Goal: Task Accomplishment & Management: Manage account settings

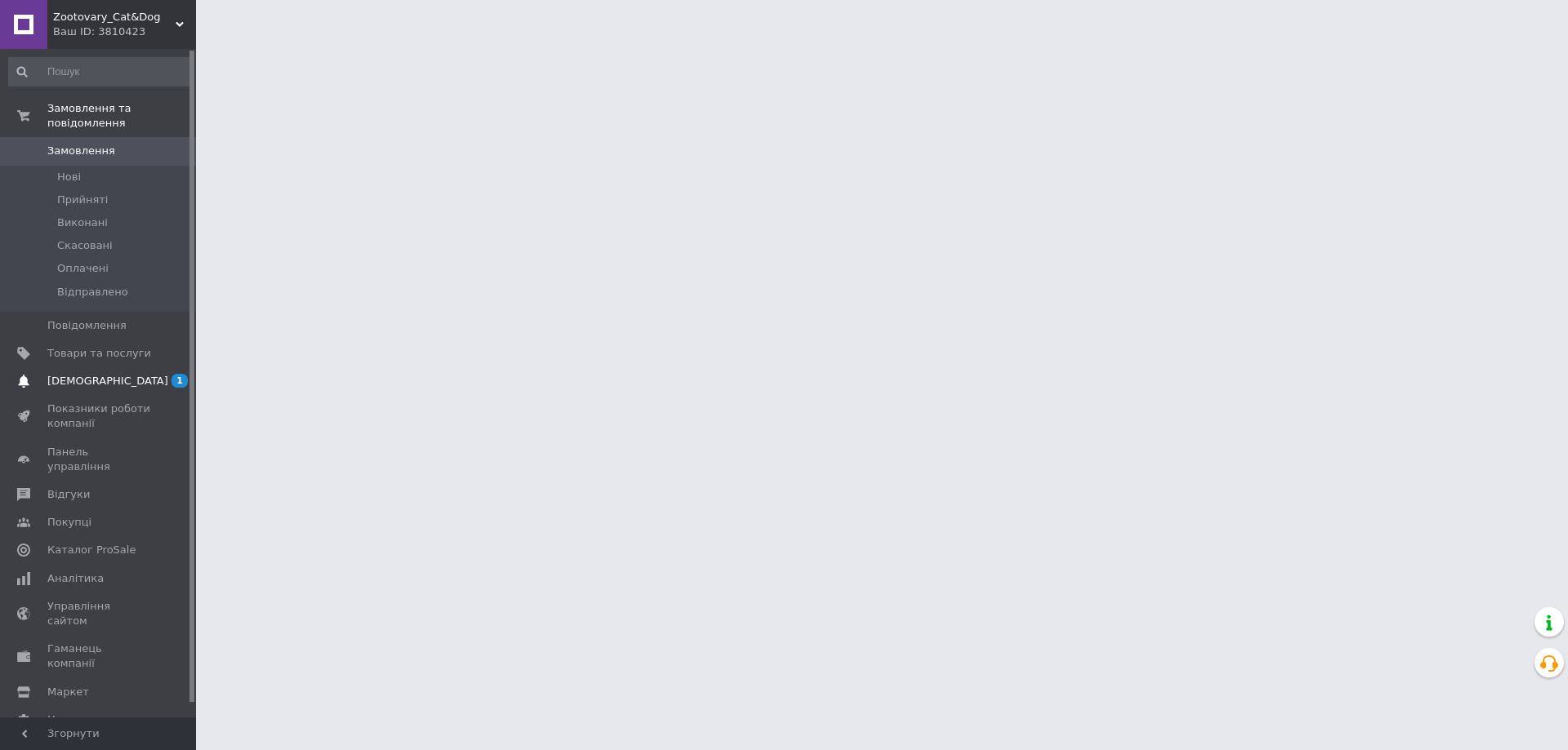
click at [87, 374] on span "[DEMOGRAPHIC_DATA]" at bounding box center [108, 381] width 121 height 15
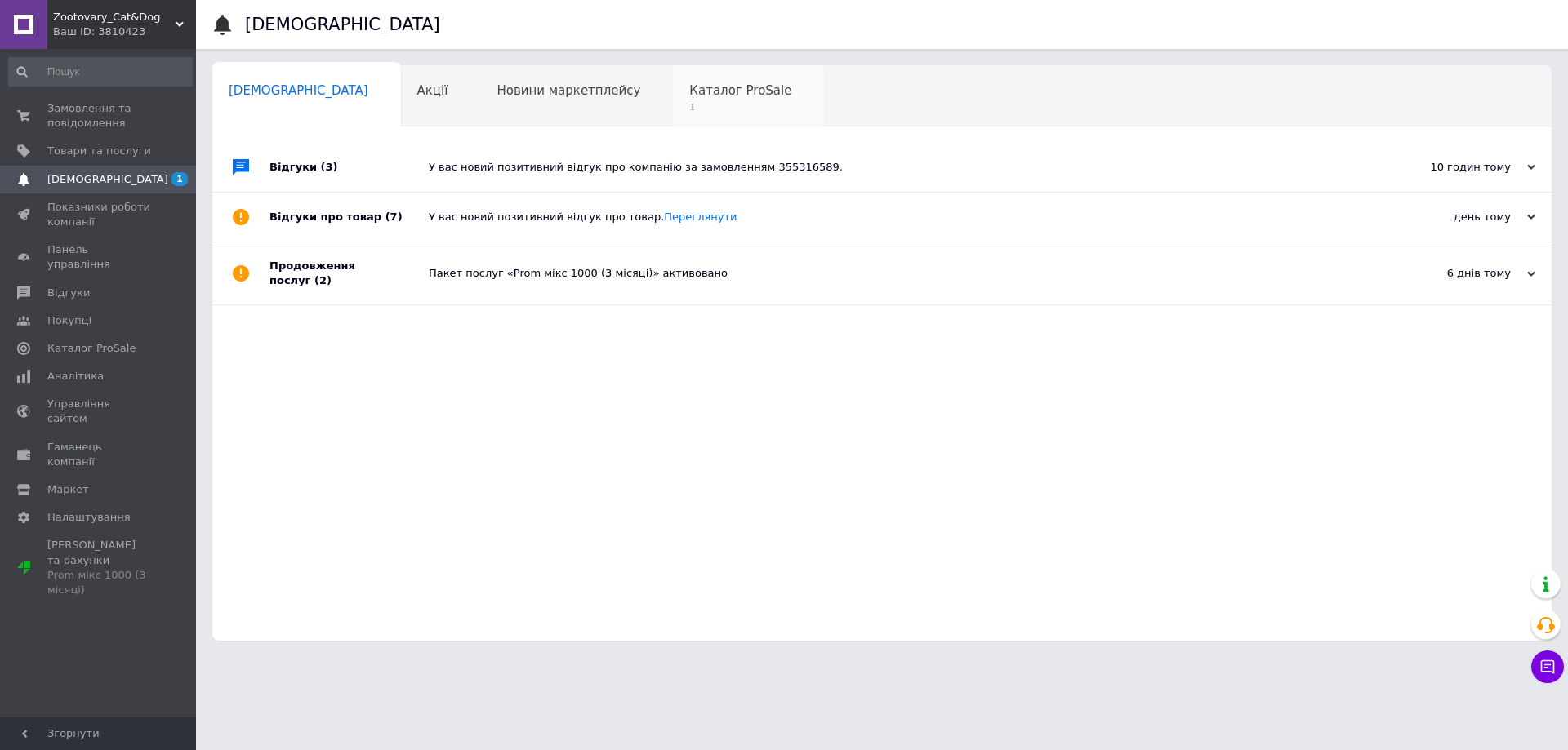
click at [690, 95] on span "Каталог ProSale" at bounding box center [741, 90] width 102 height 15
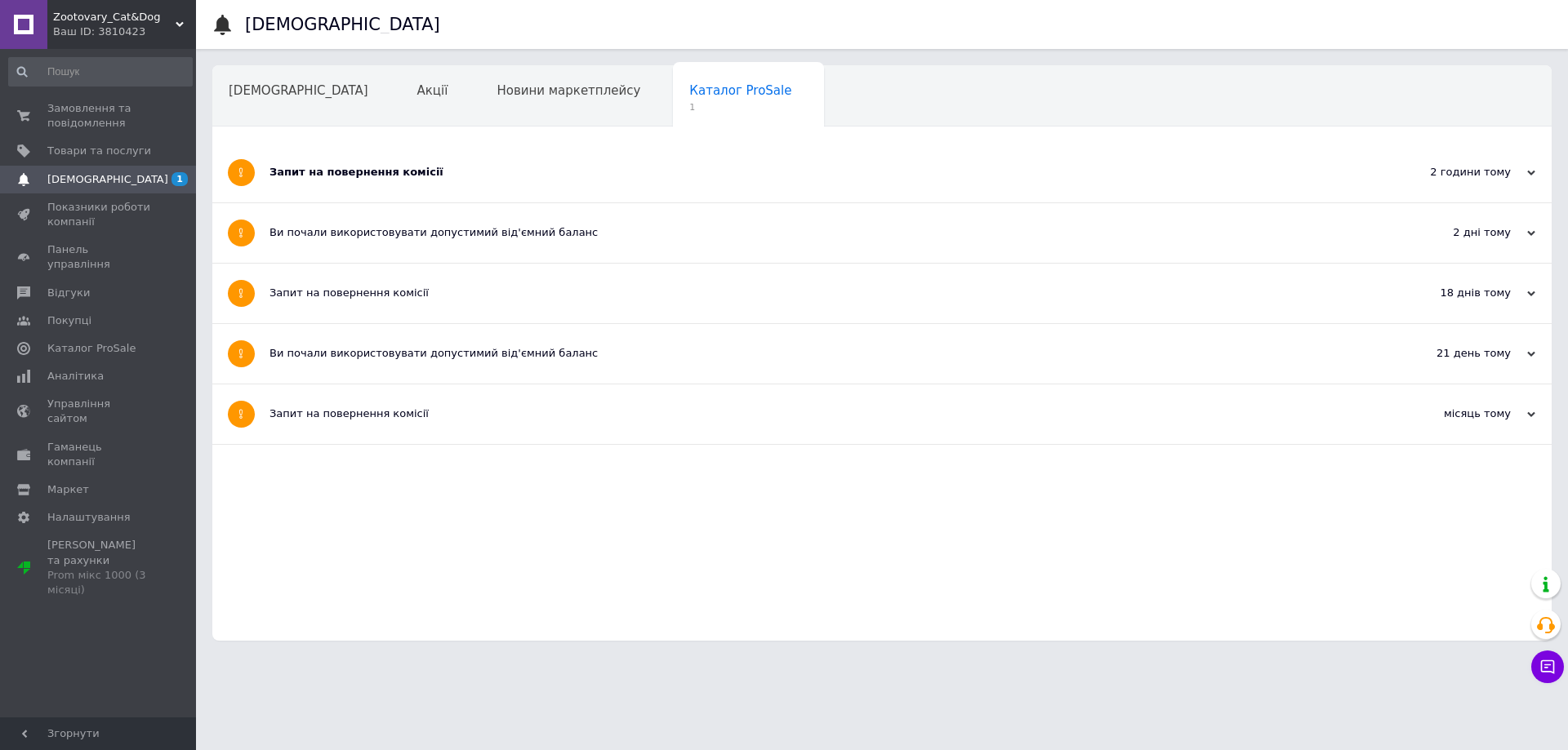
click at [397, 166] on div "Запит на повернення комісії" at bounding box center [820, 171] width 1103 height 15
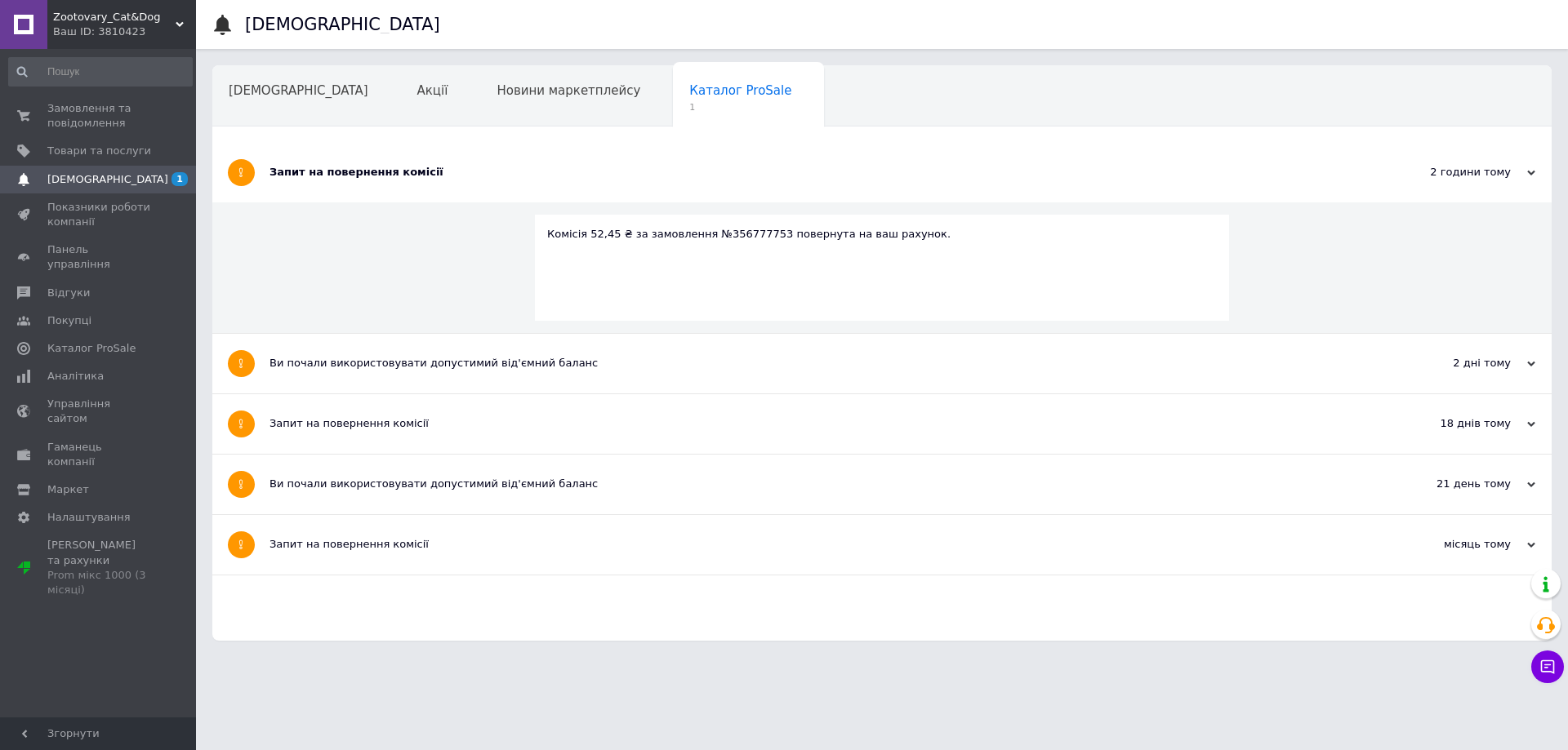
click at [101, 185] on span "[DEMOGRAPHIC_DATA]" at bounding box center [108, 179] width 121 height 15
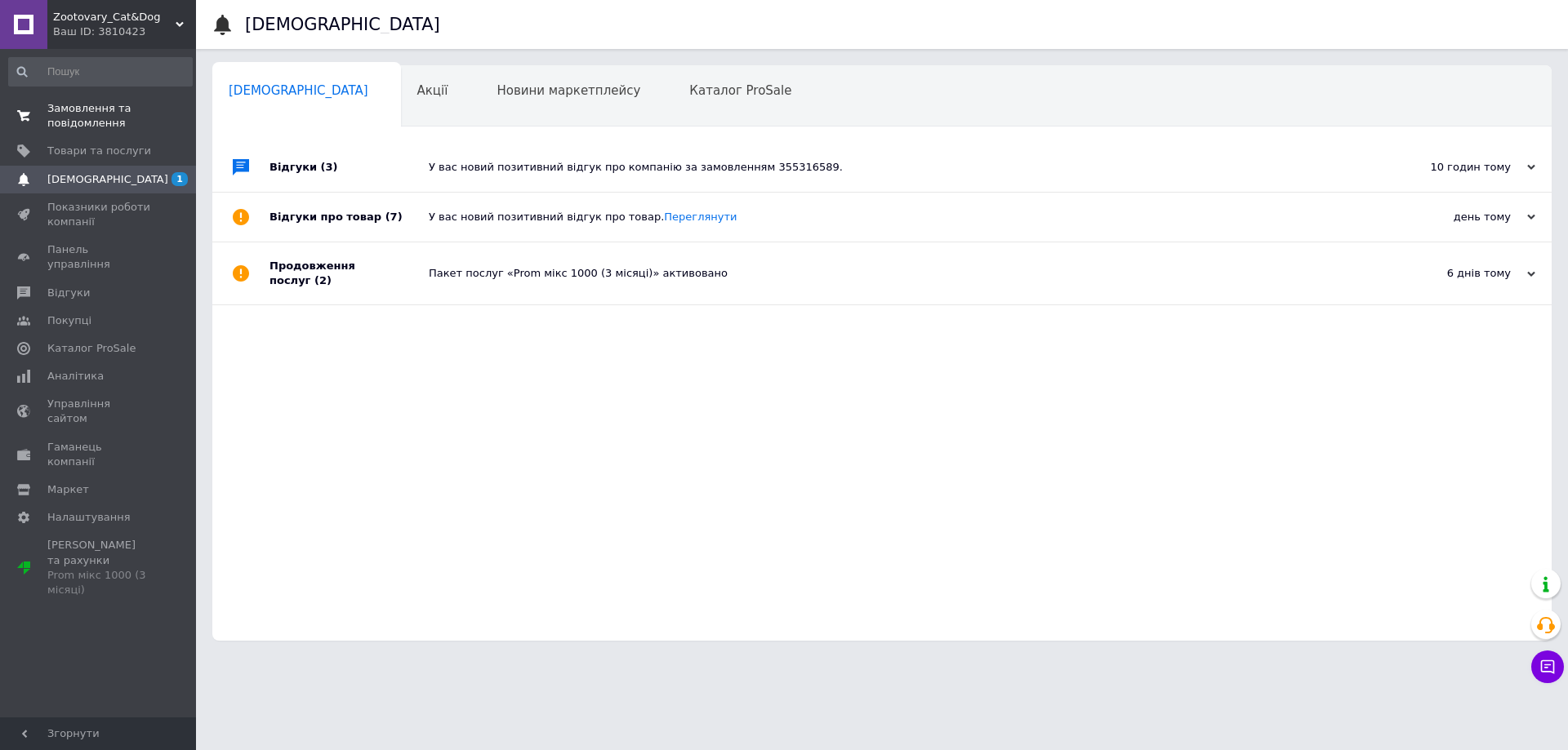
click at [93, 113] on span "Замовлення та повідомлення" at bounding box center [100, 116] width 104 height 29
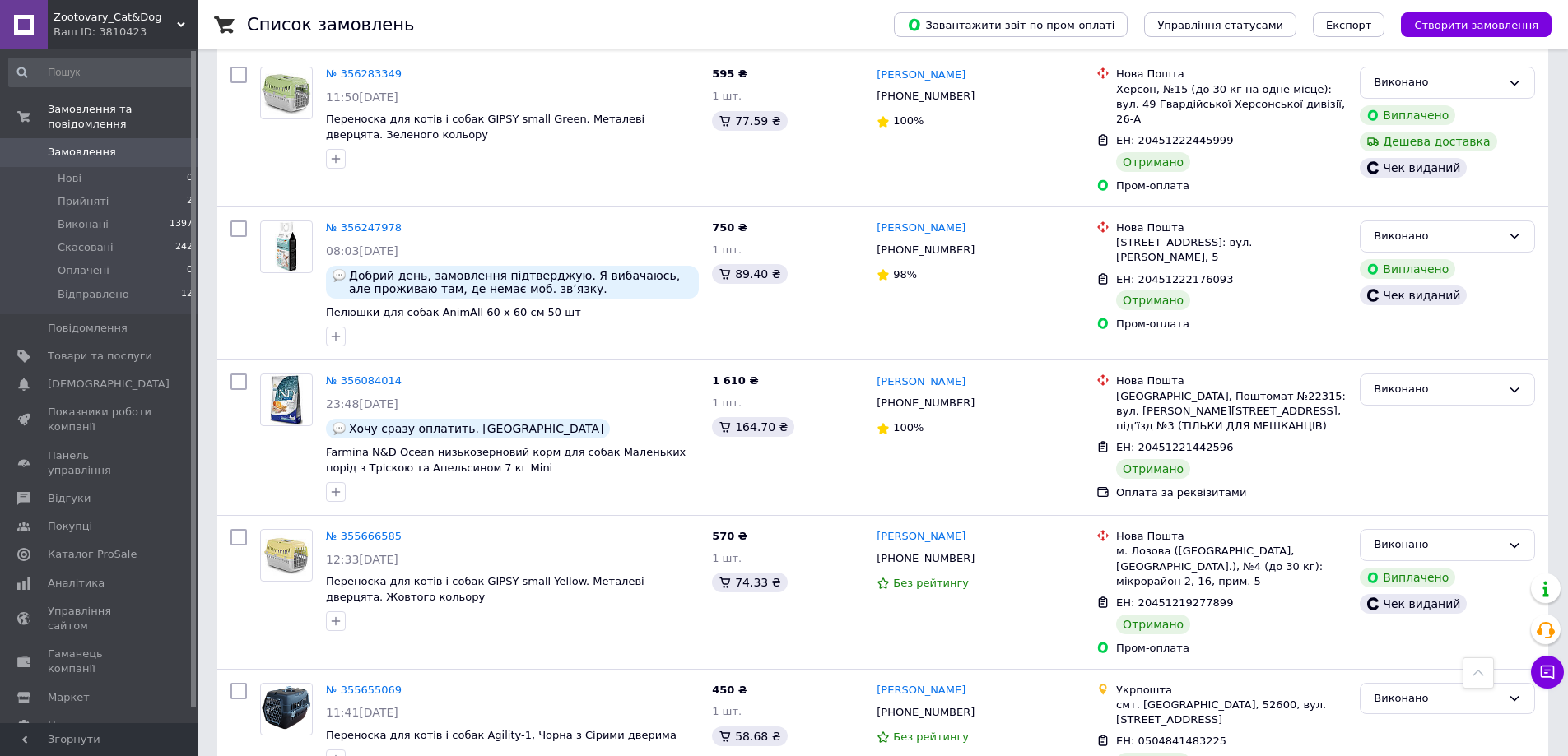
scroll to position [2281, 0]
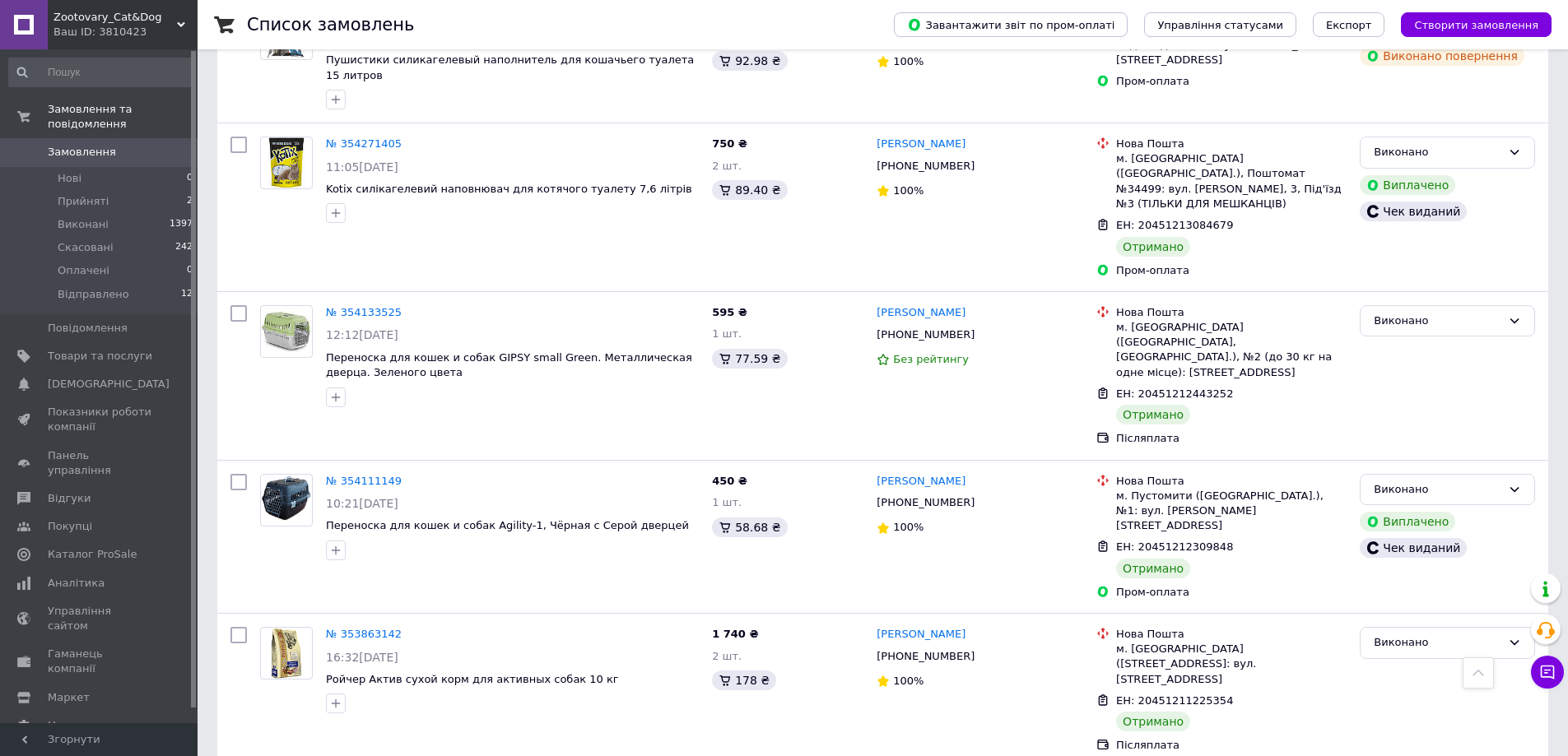
scroll to position [2309, 0]
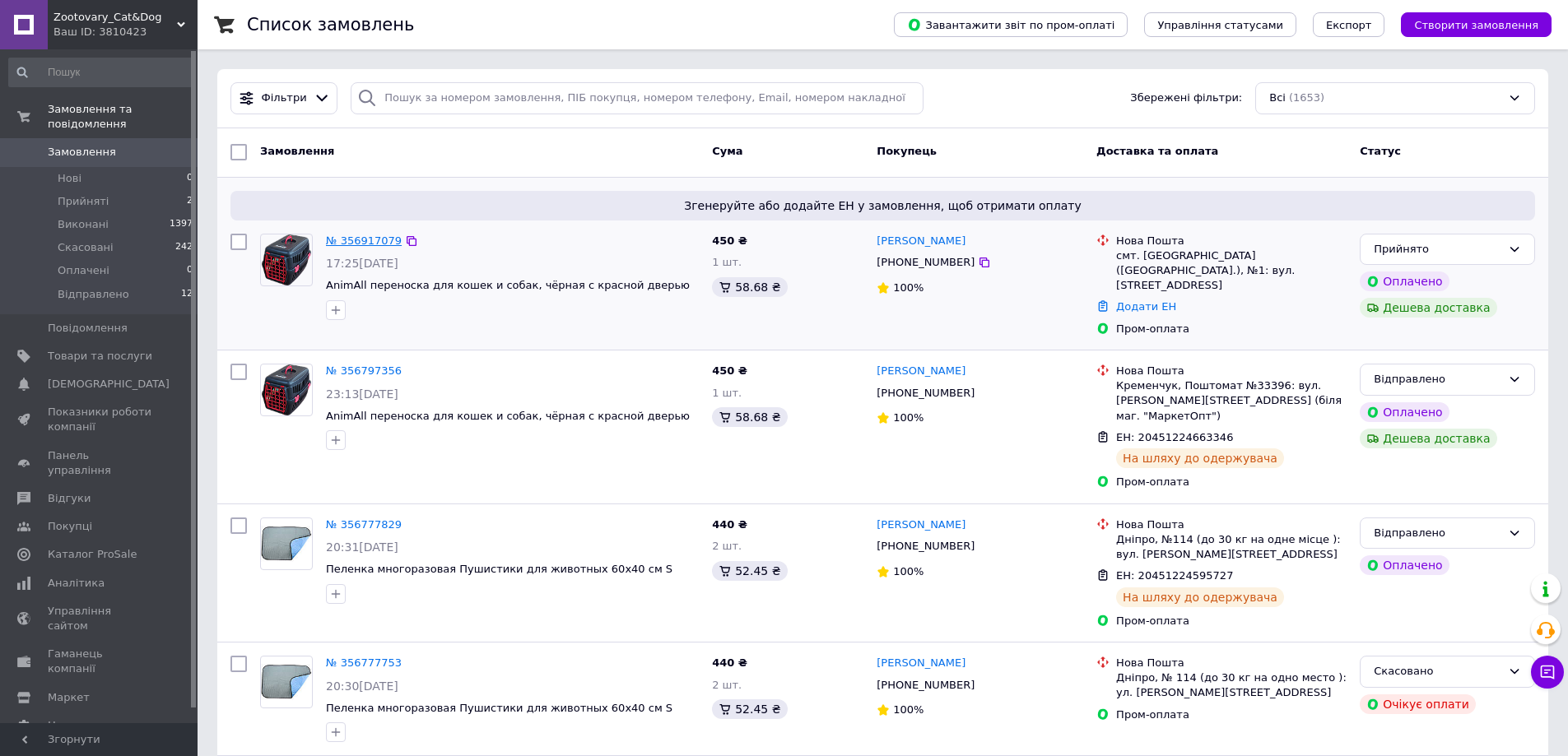
click at [361, 242] on link "№ 356917079" at bounding box center [363, 241] width 76 height 12
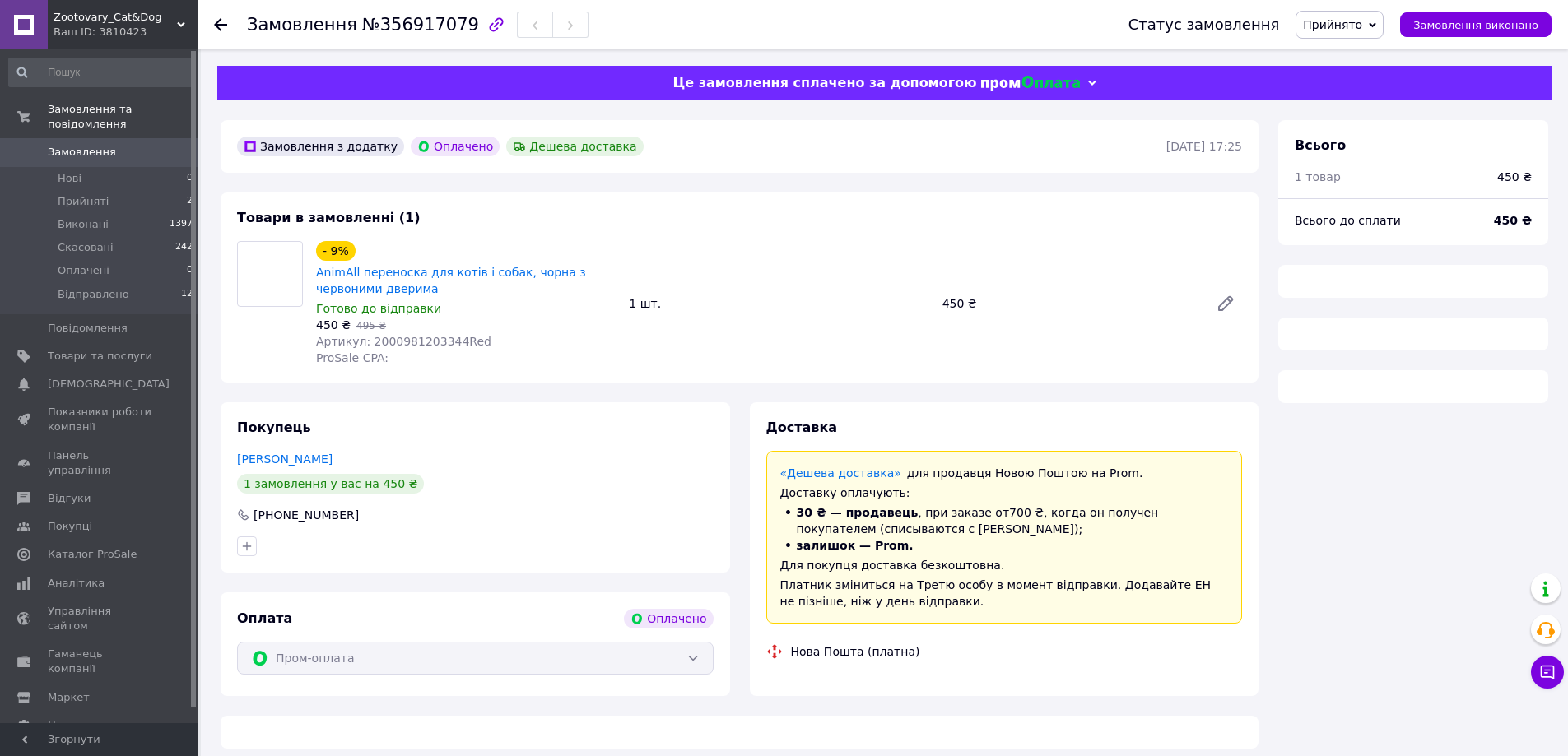
click at [401, 17] on span "№356917079" at bounding box center [421, 24] width 117 height 20
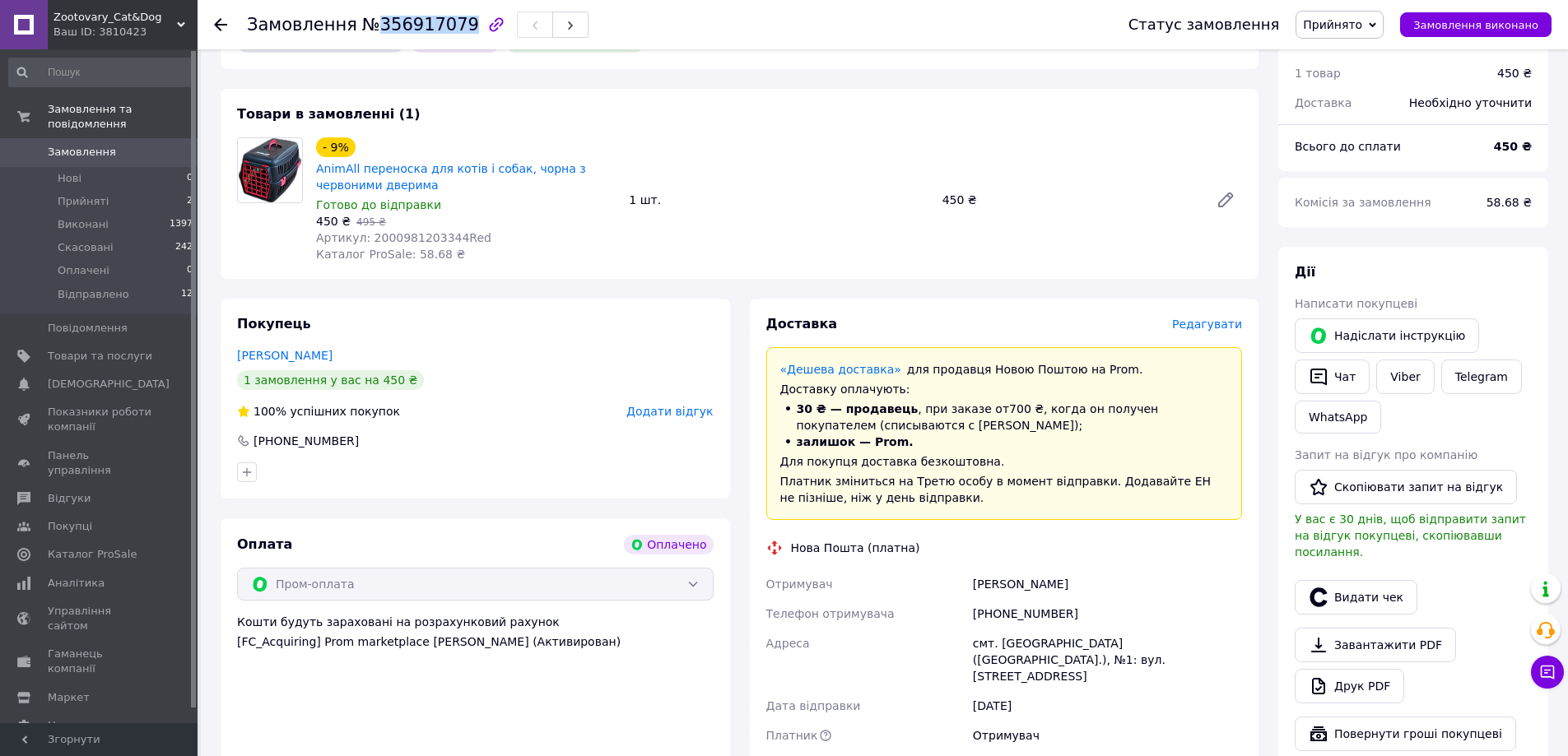
scroll to position [82, 0]
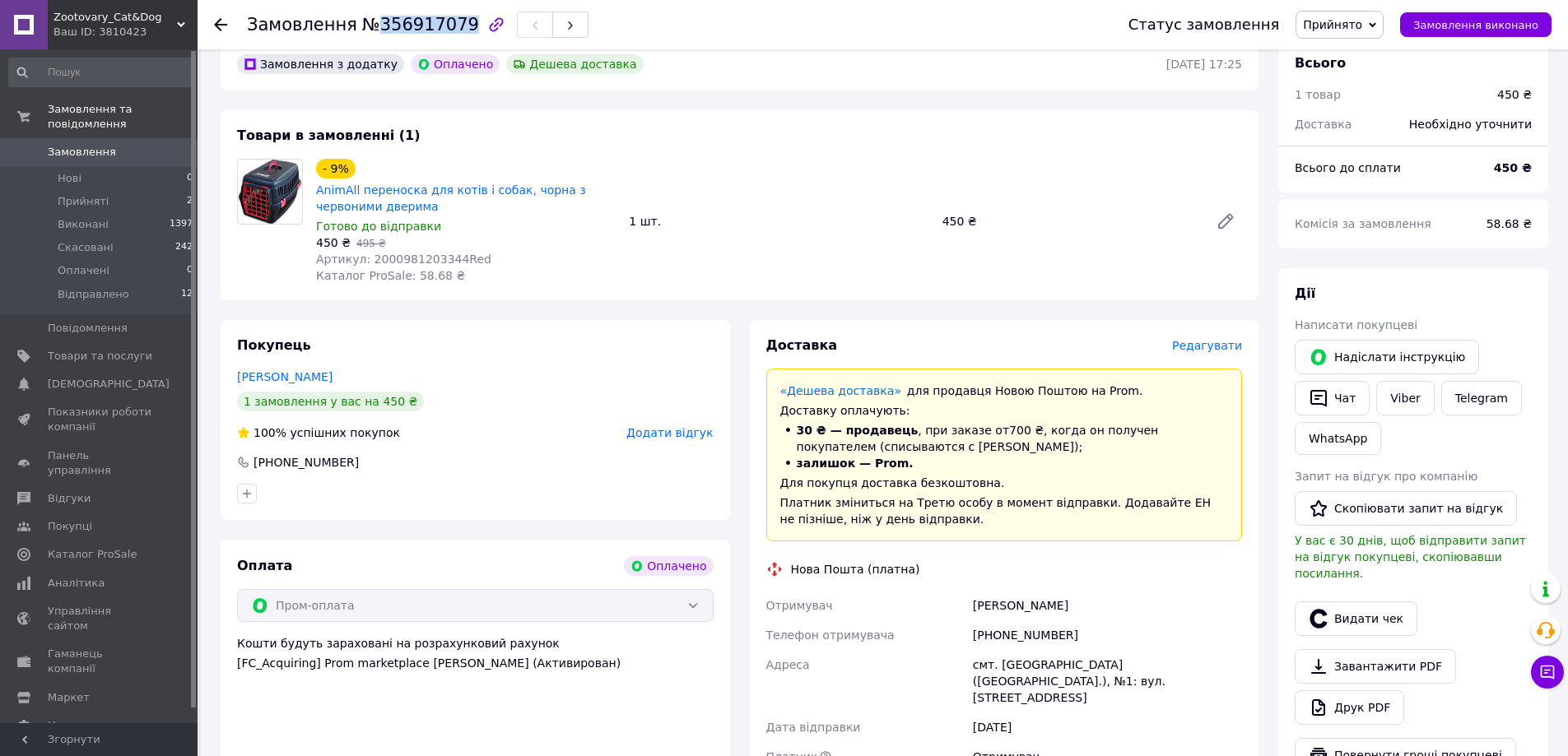
click at [103, 145] on span "Замовлення" at bounding box center [82, 152] width 68 height 15
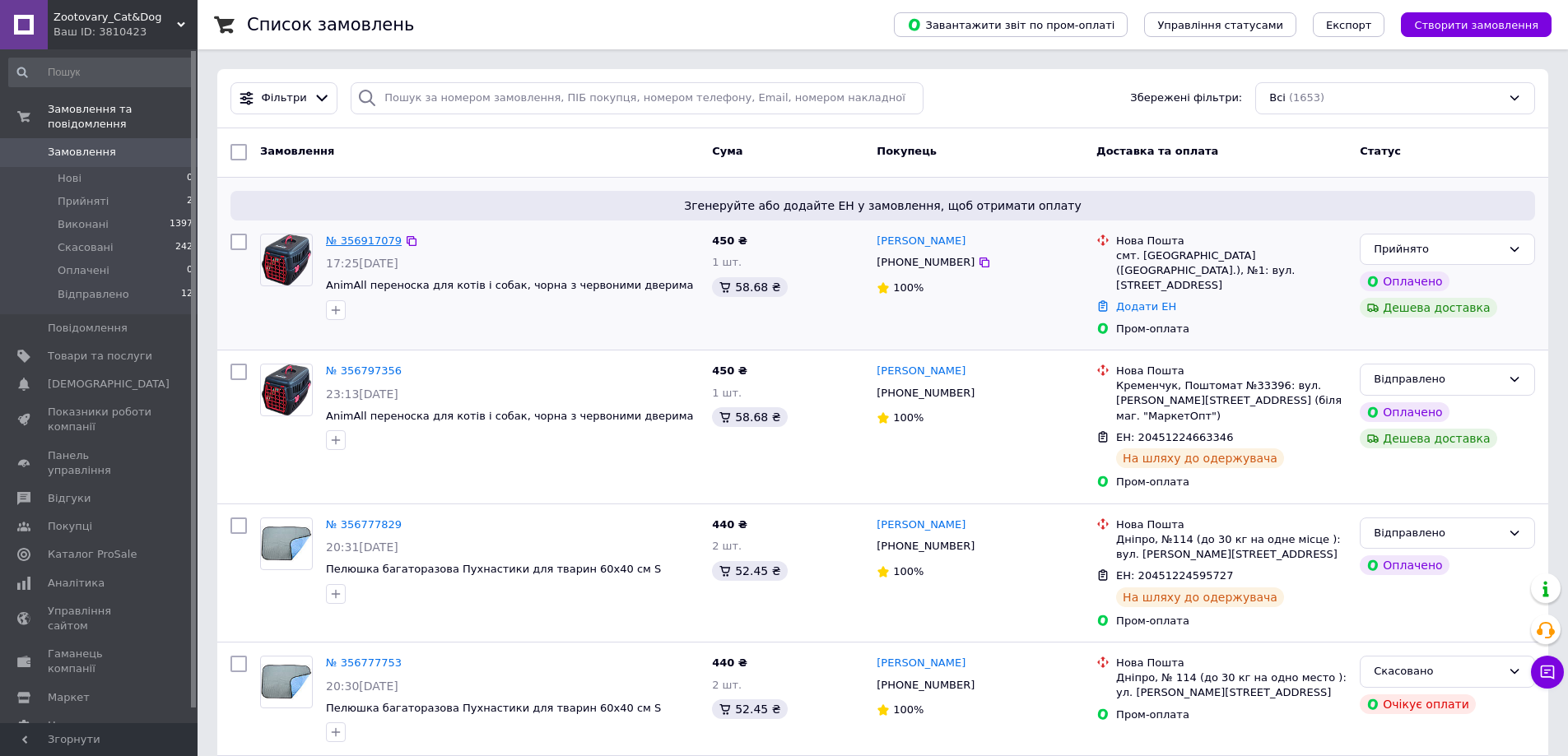
click at [364, 240] on link "№ 356917079" at bounding box center [363, 241] width 76 height 12
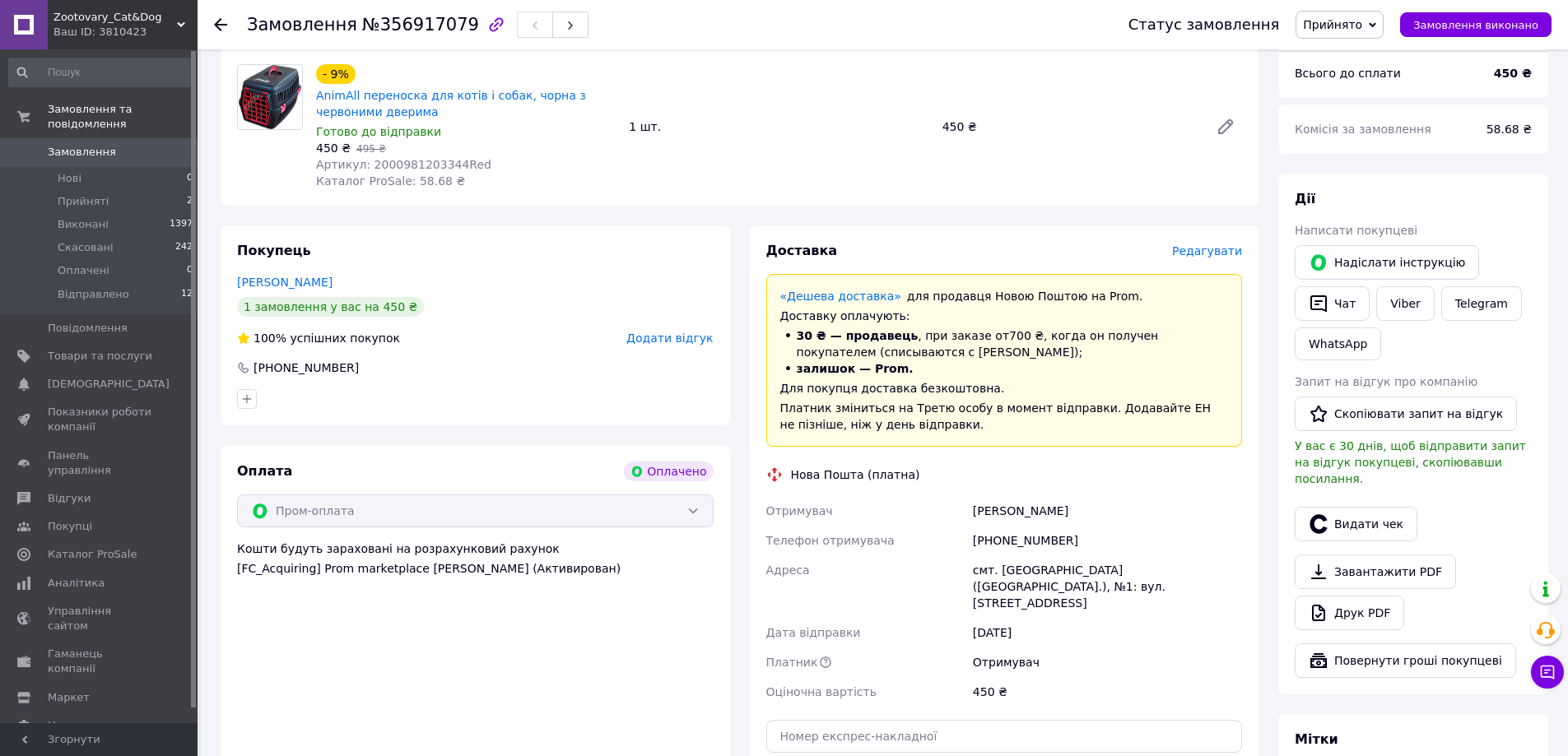
scroll to position [247, 0]
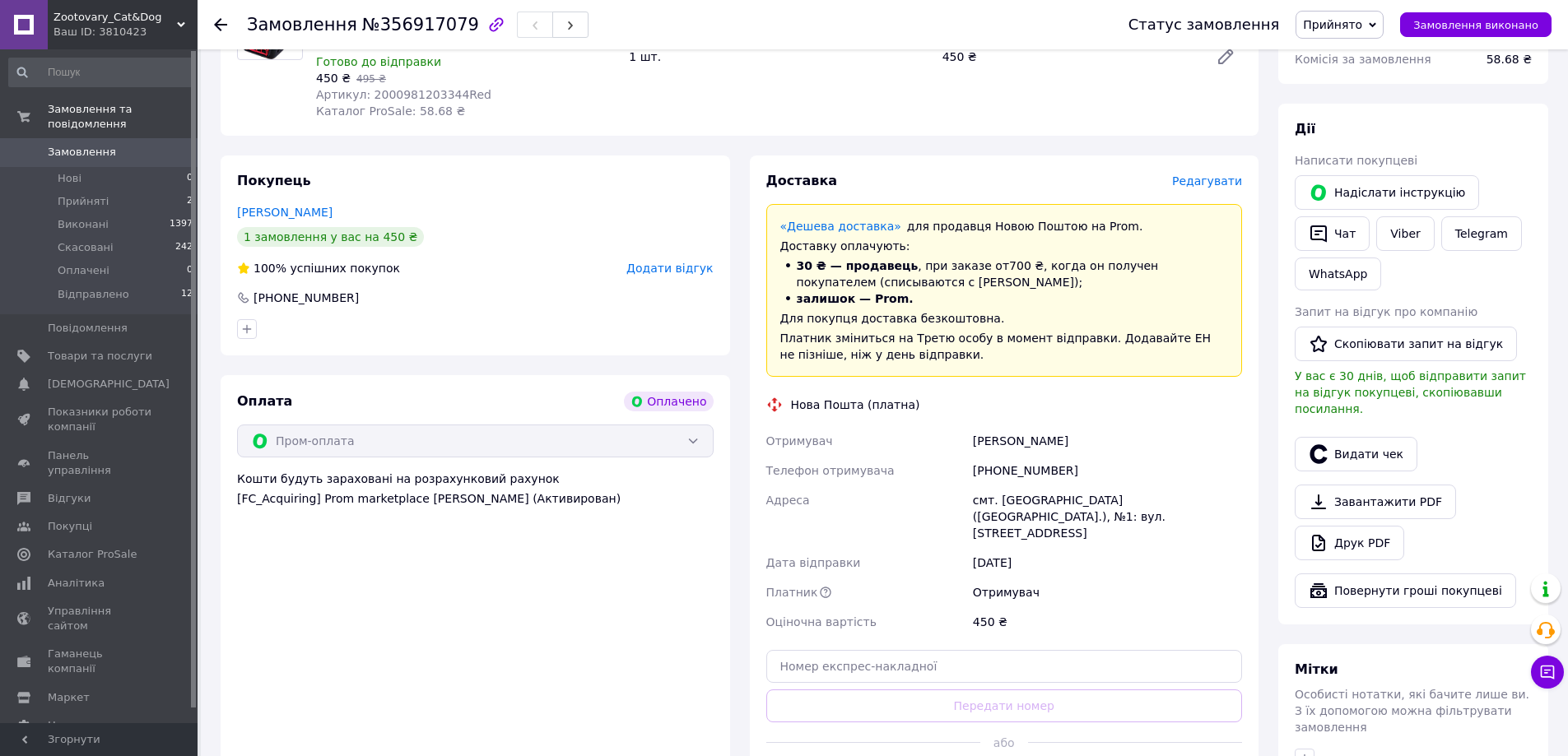
click at [1007, 468] on div "+380506518553" at bounding box center [1108, 471] width 276 height 30
copy div "+380506518553"
click at [996, 438] on div "Нечаев иван" at bounding box center [1108, 441] width 276 height 30
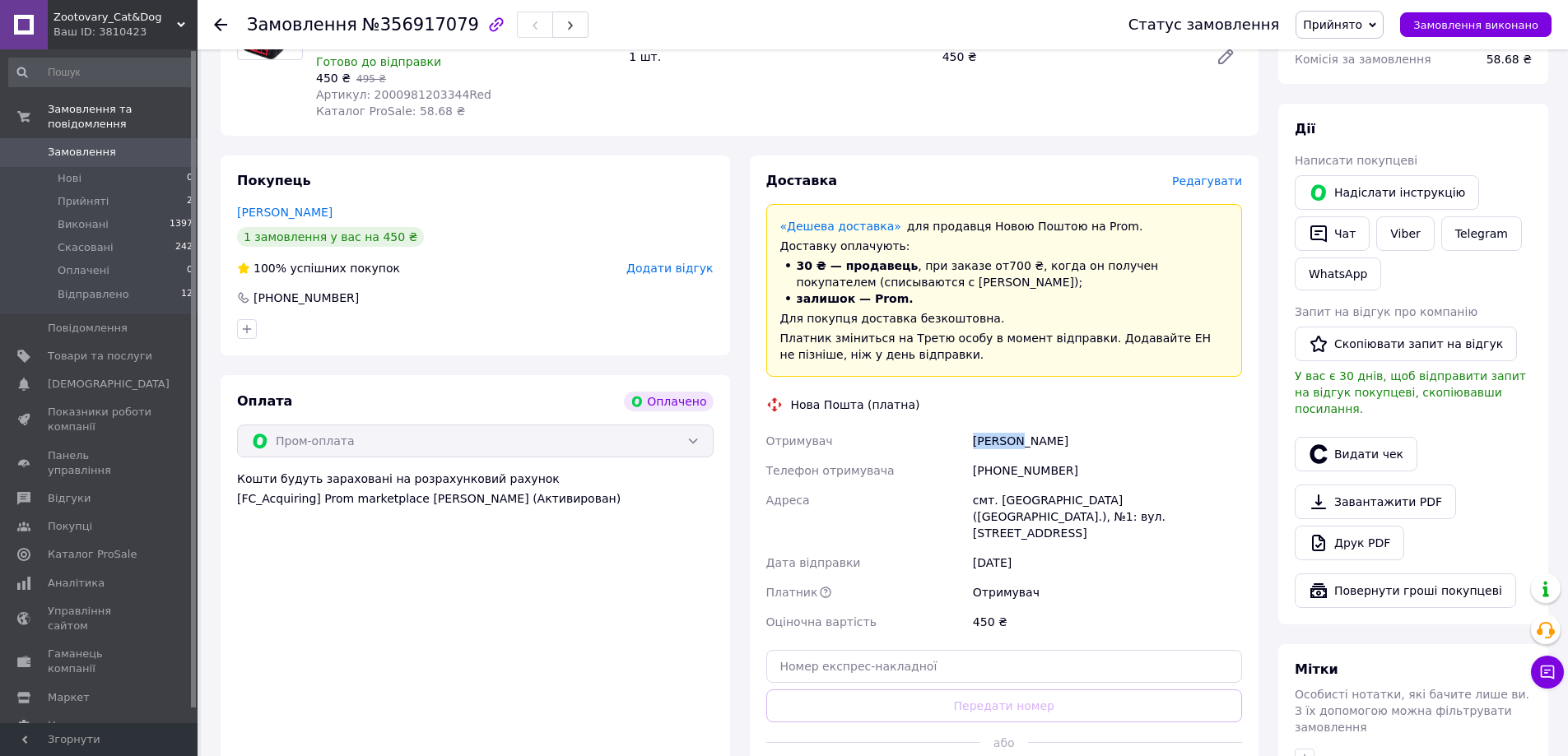
click at [996, 438] on div "Нечаев иван" at bounding box center [1108, 441] width 276 height 30
copy div "Нечаев иван"
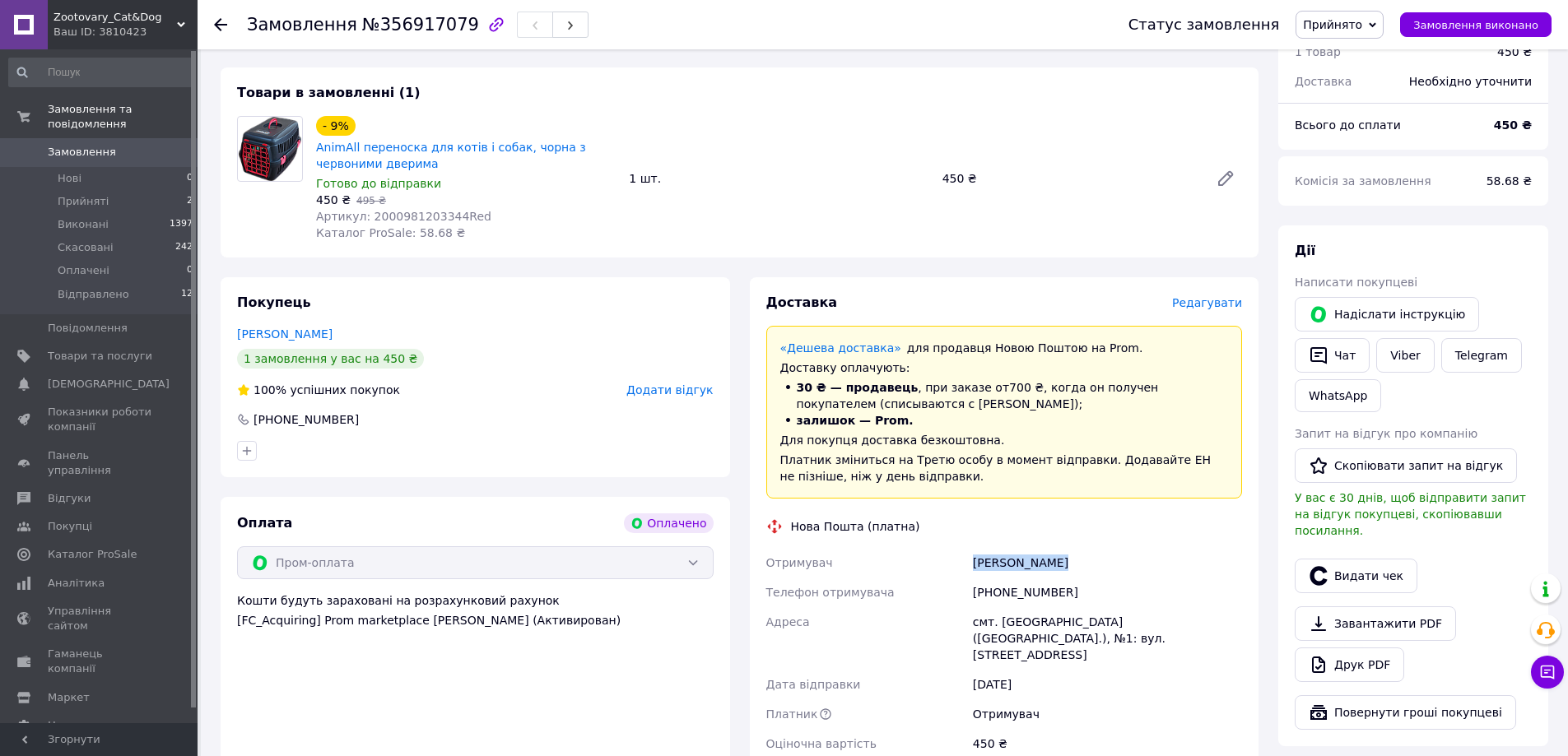
scroll to position [0, 0]
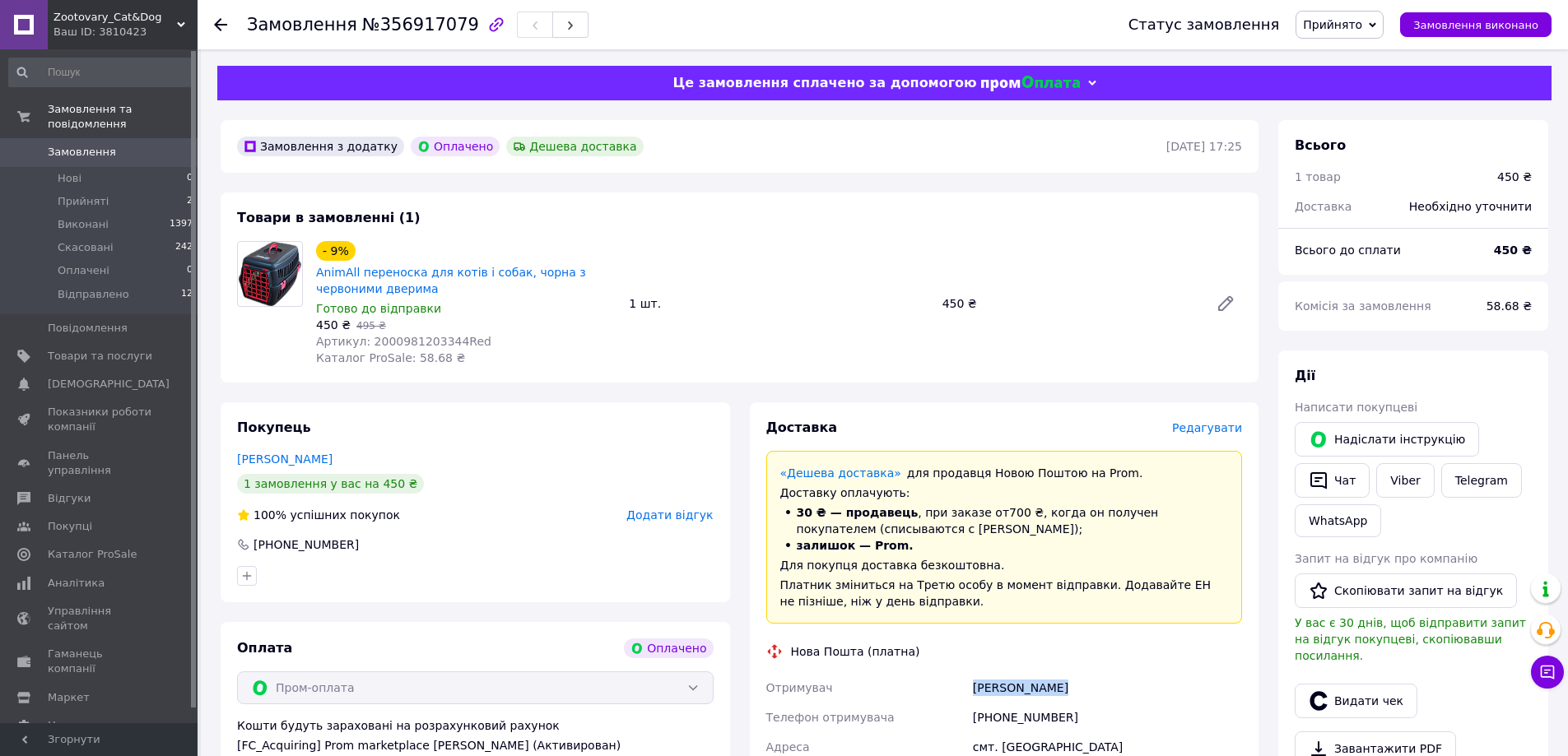
click at [92, 138] on link "Замовлення 0" at bounding box center [101, 152] width 203 height 28
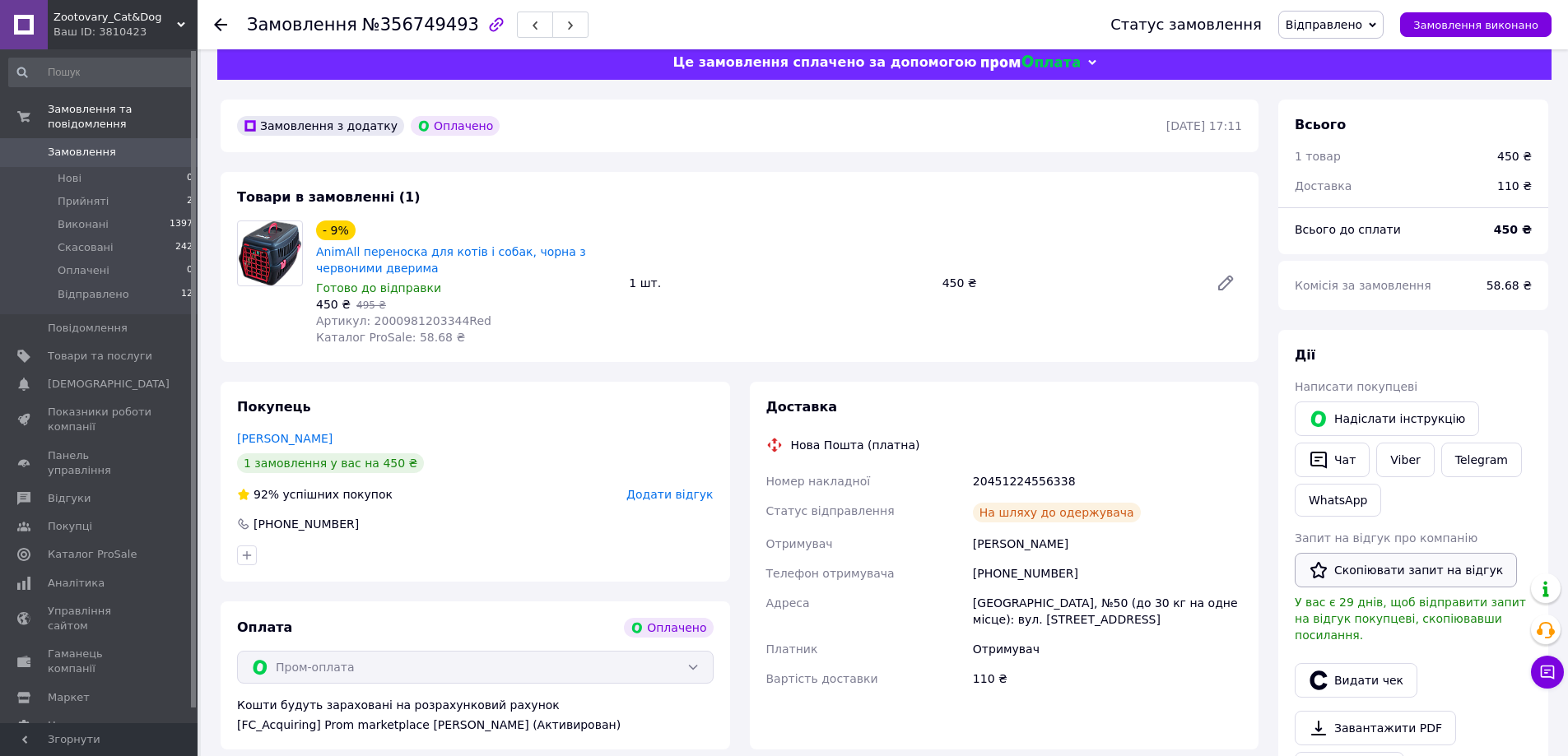
scroll to position [247, 0]
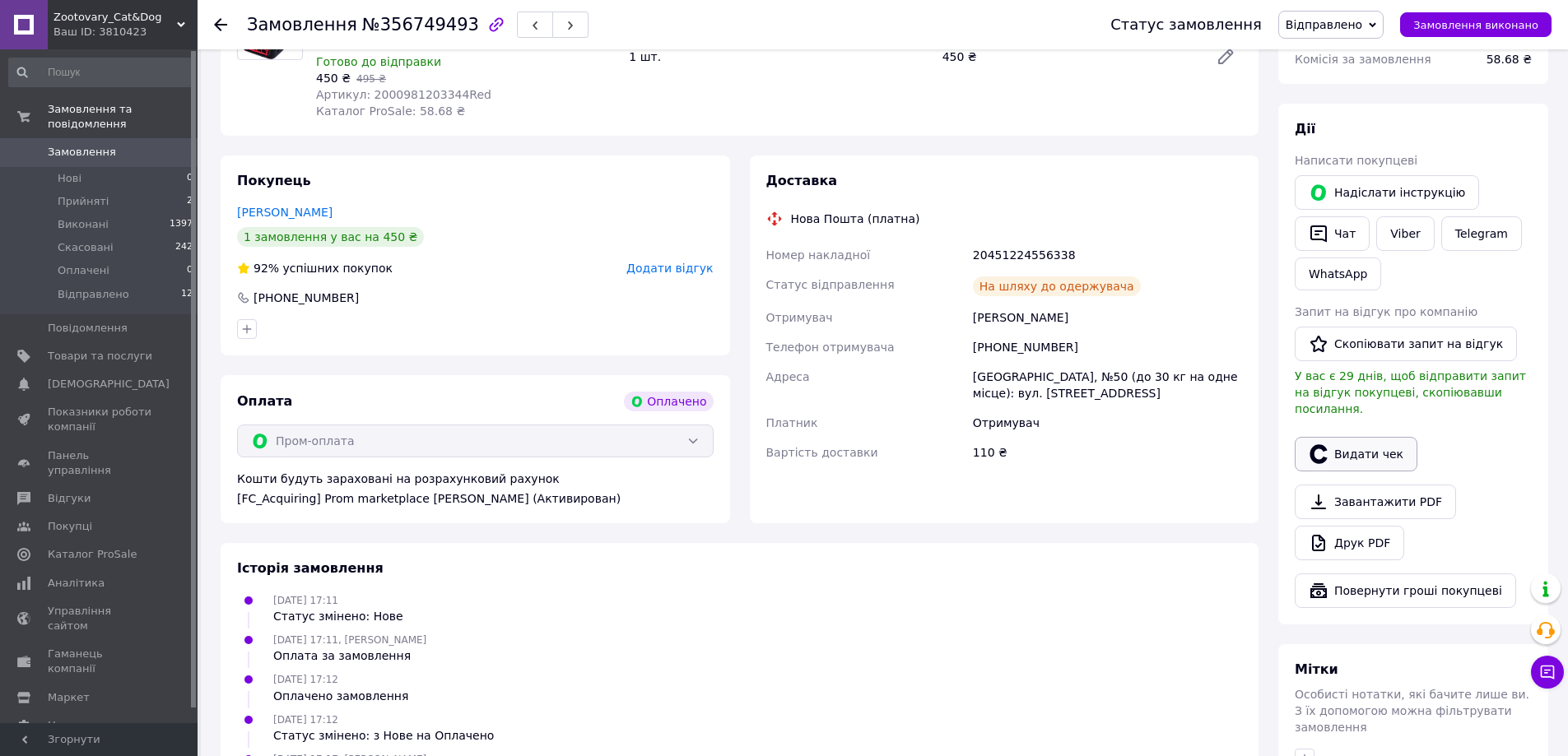
click at [1377, 441] on button "Видати чек" at bounding box center [1356, 455] width 122 height 35
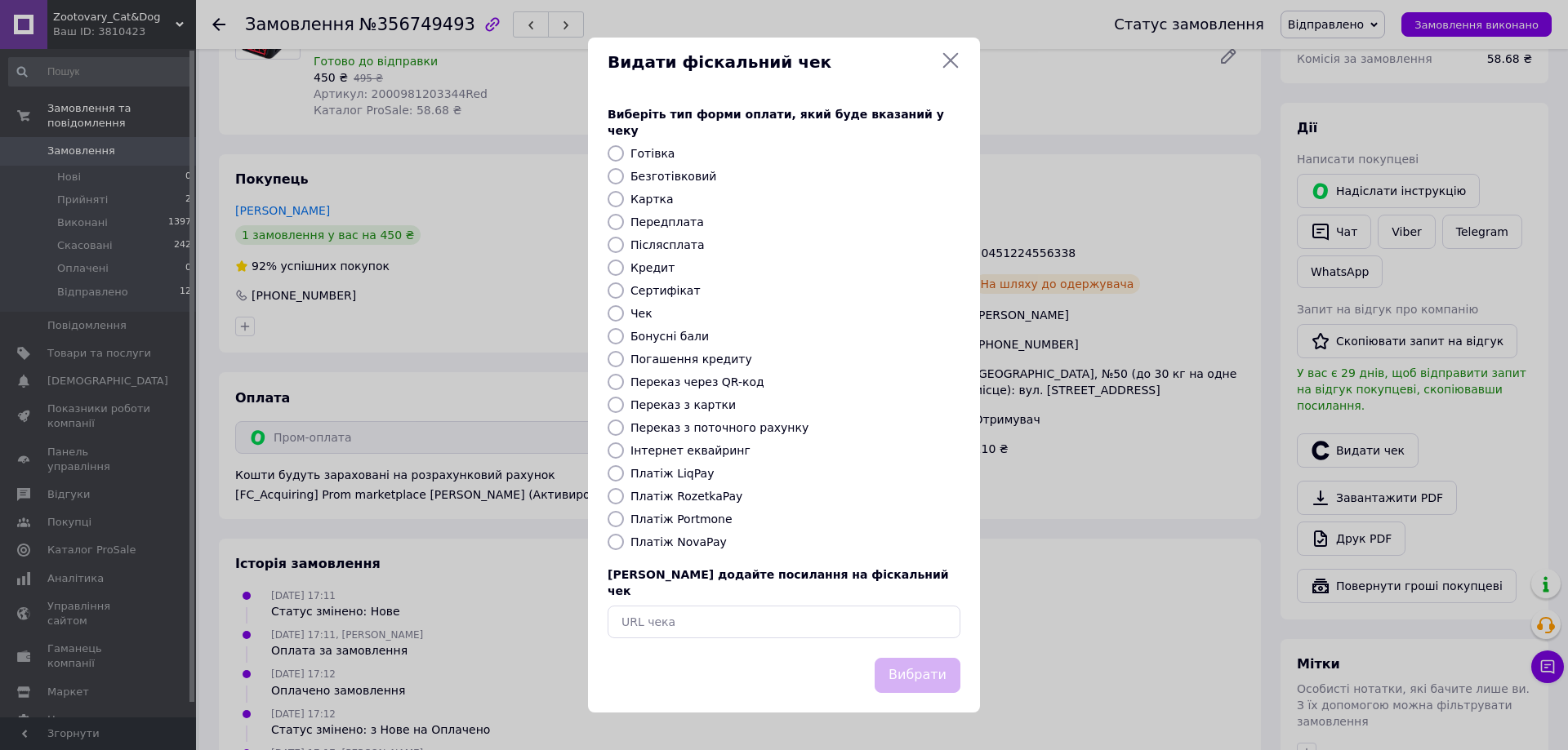
click at [689, 499] on label "Платіж RozetkaPay" at bounding box center [686, 496] width 112 height 13
click at [624, 499] on input "Платіж RozetkaPay" at bounding box center [615, 496] width 16 height 16
radio input "true"
click at [936, 661] on button "Вибрати" at bounding box center [917, 676] width 86 height 36
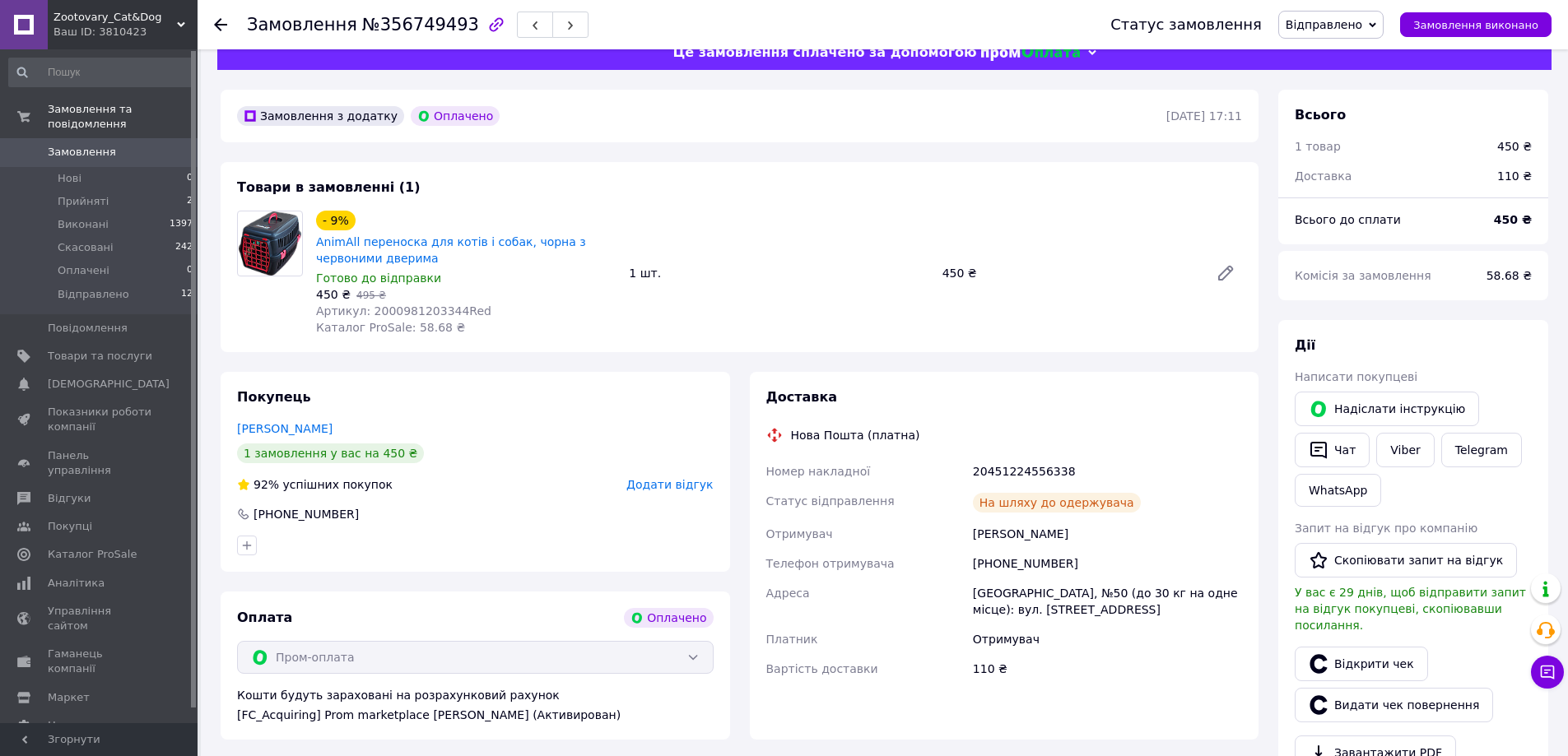
scroll to position [82, 0]
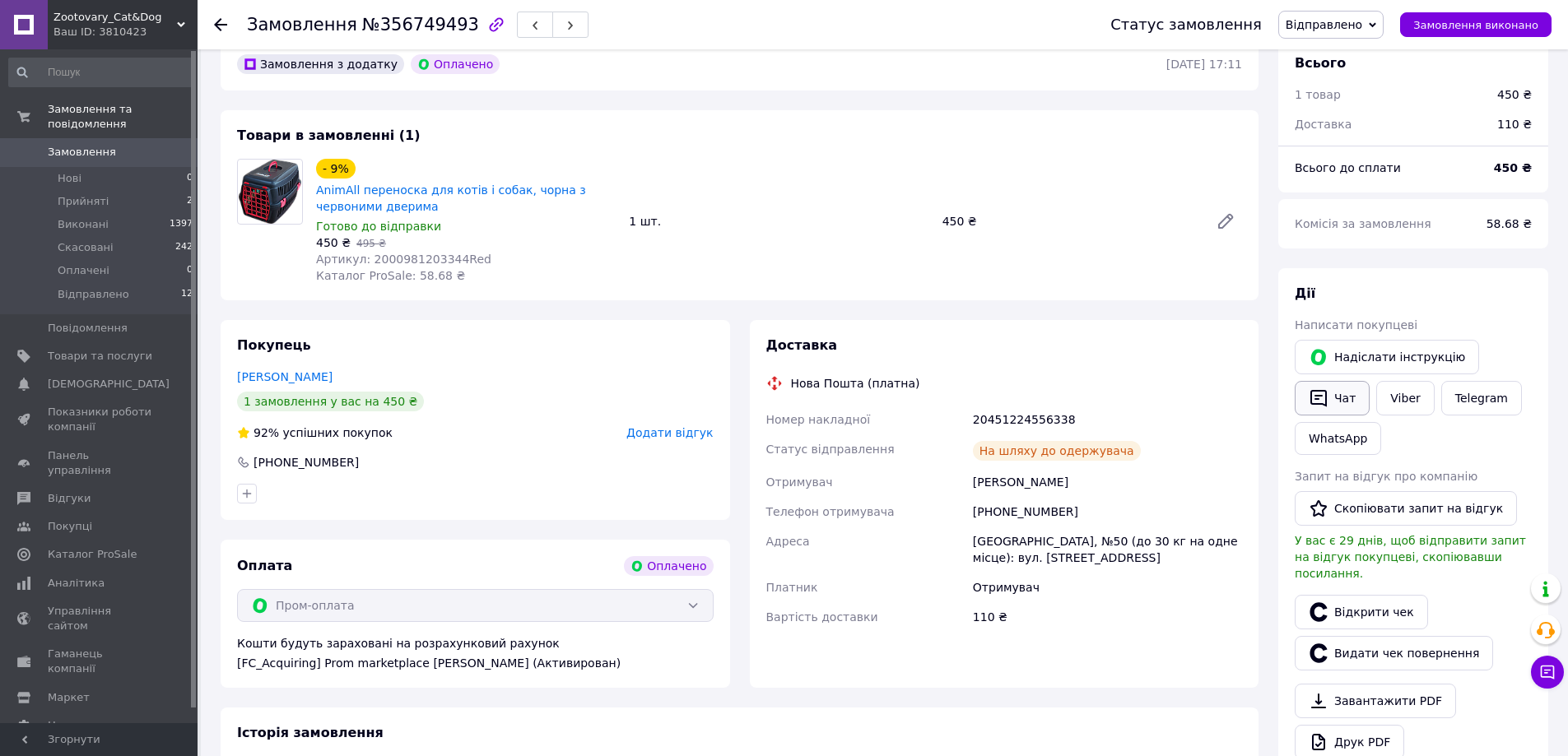
click at [1349, 395] on button "Чат" at bounding box center [1332, 399] width 75 height 35
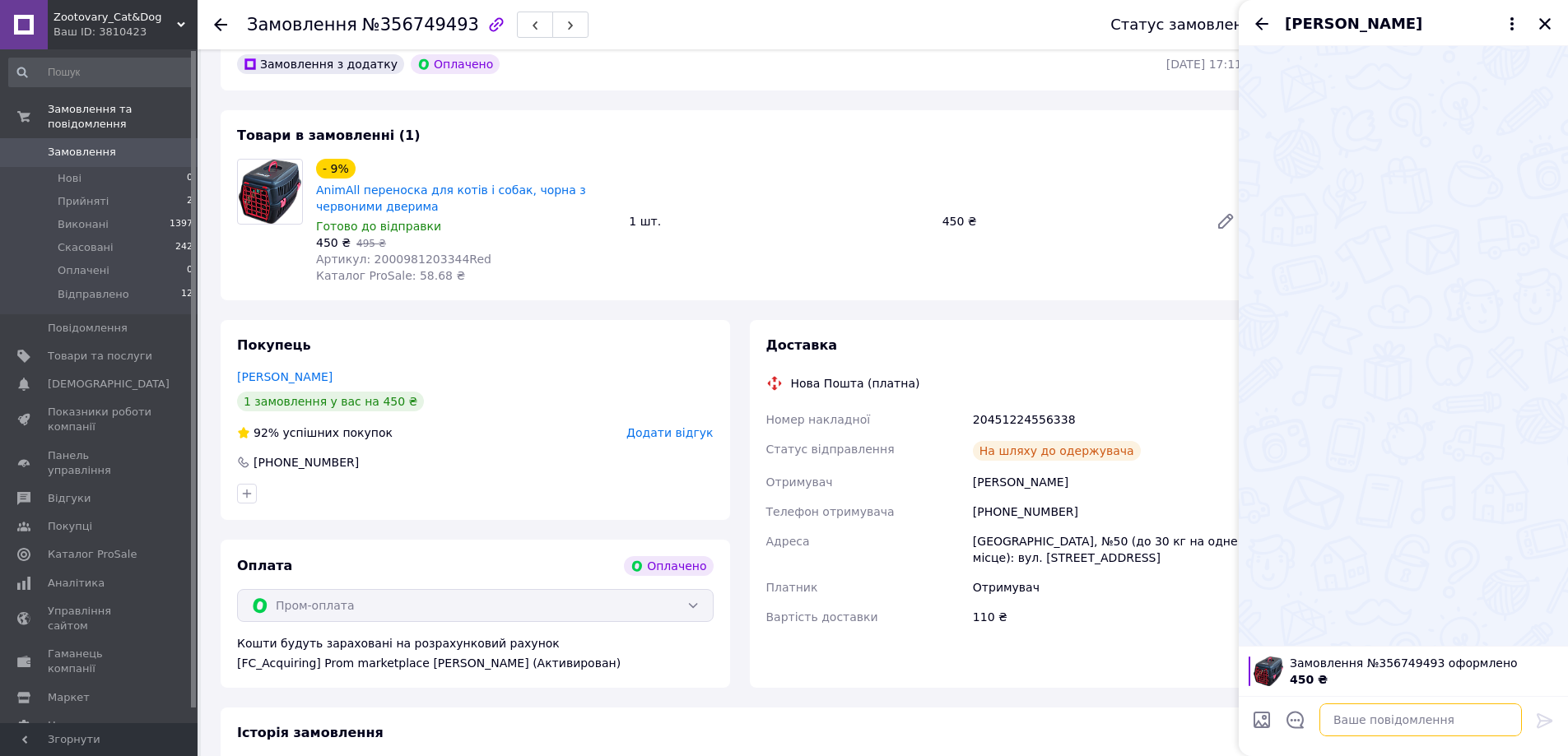
click at [1406, 716] on textarea at bounding box center [1420, 720] width 203 height 33
paste textarea "https://check.checkbox.ua/8aca063c-db96-474c-90a3-9fa7da91de32"
type textarea "https://check.checkbox.ua/8aca063c-db96-474c-90a3-9fa7da91de32"
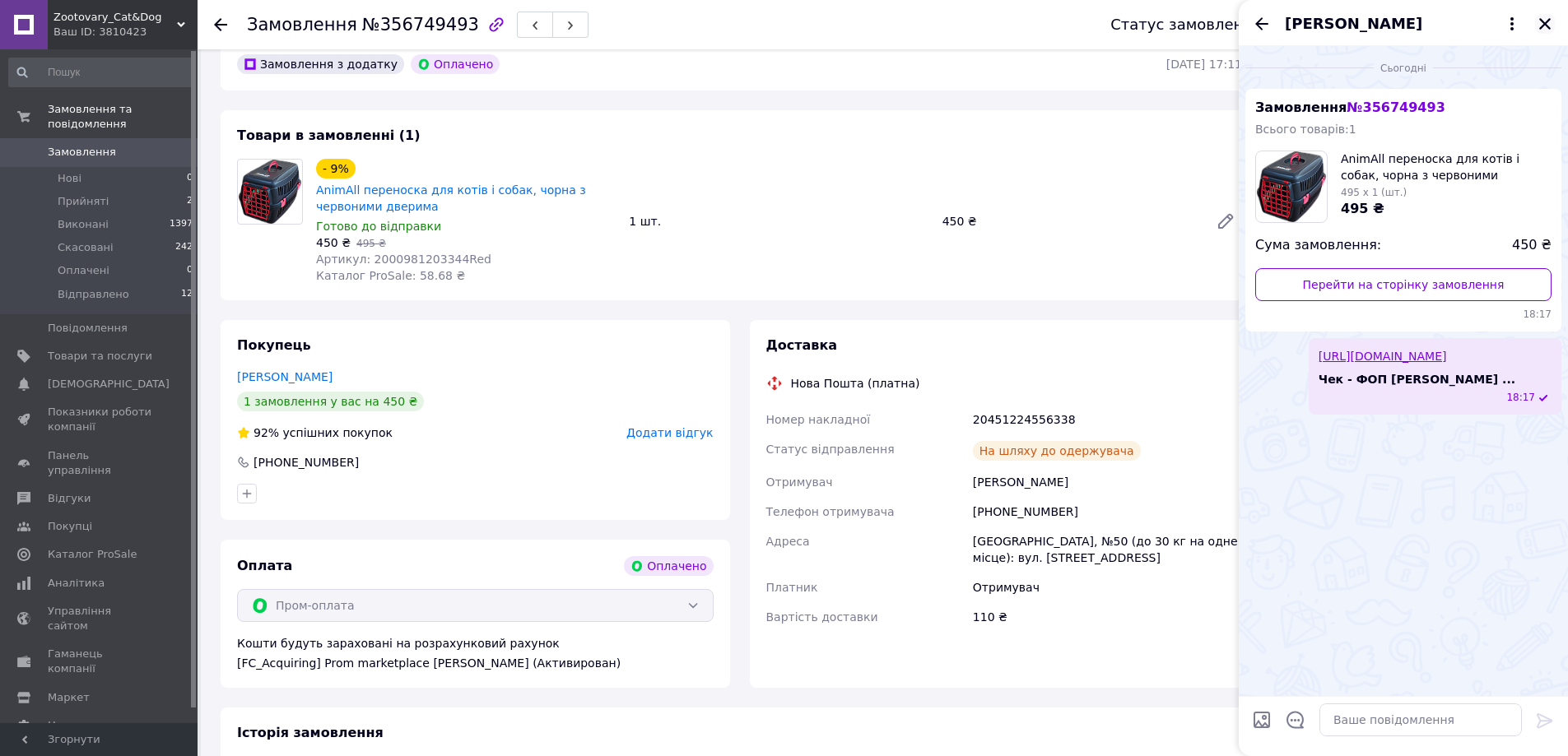
click at [1543, 20] on icon "Закрити" at bounding box center [1544, 24] width 15 height 15
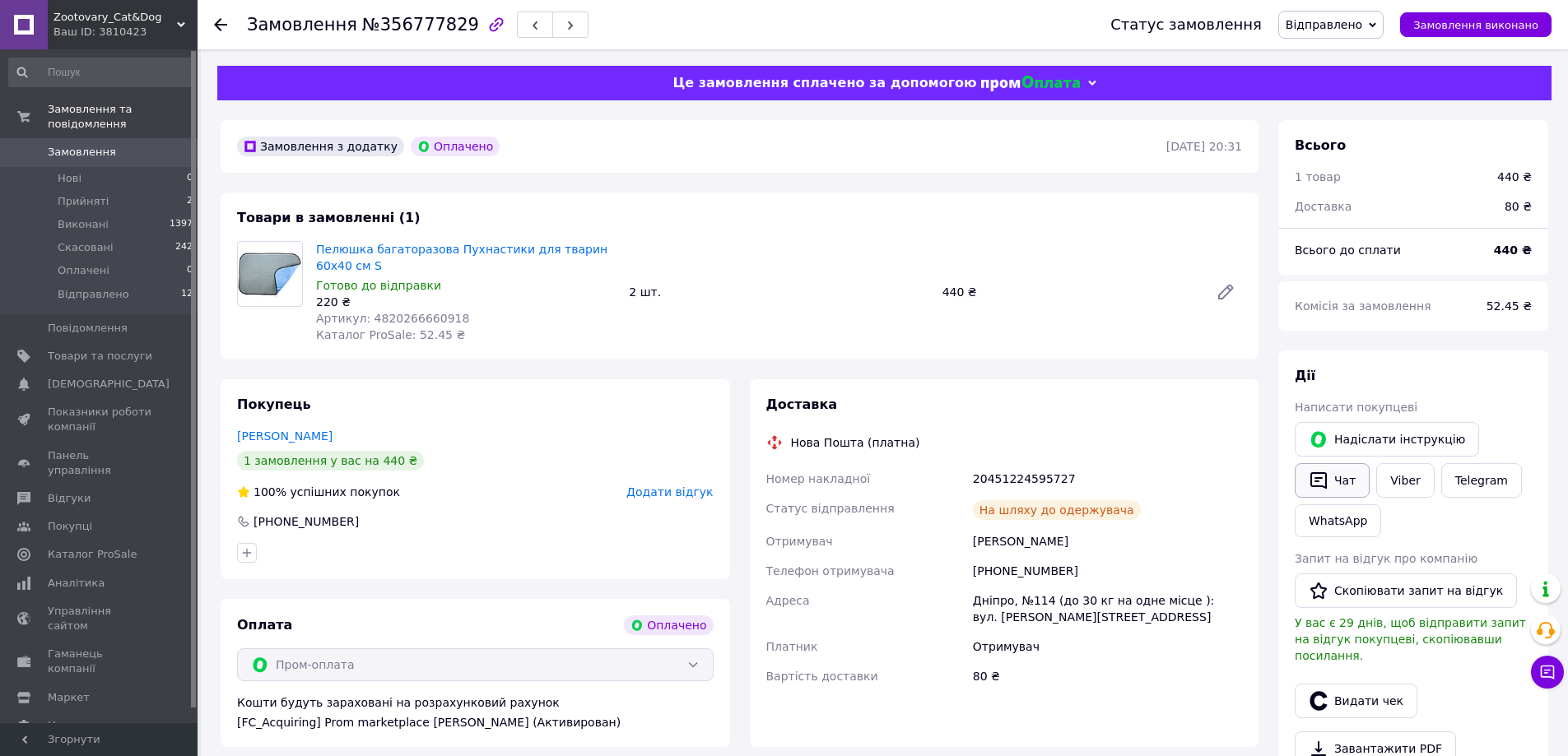
click at [1345, 481] on button "Чат" at bounding box center [1332, 481] width 75 height 35
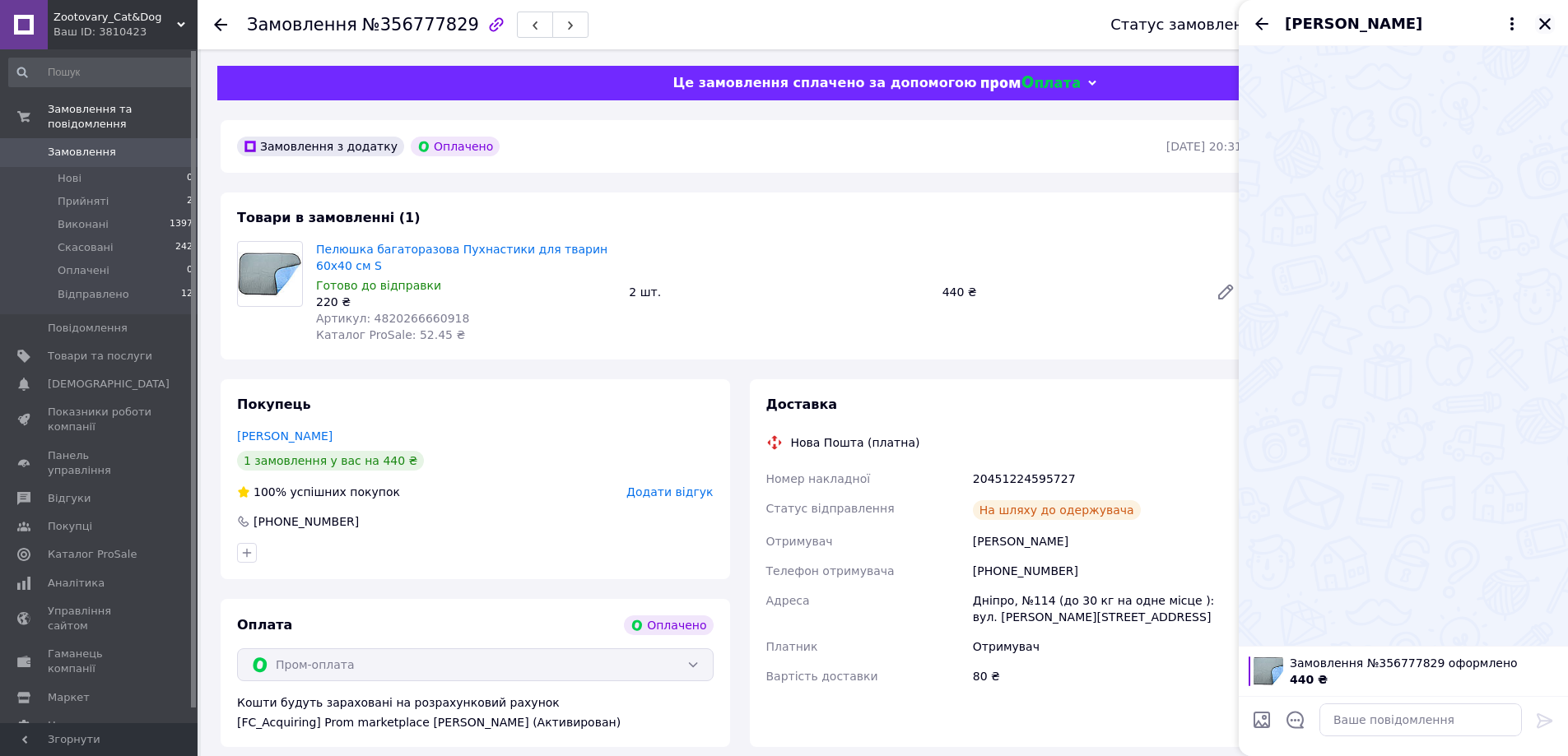
click at [1544, 23] on icon "Закрити" at bounding box center [1544, 24] width 11 height 11
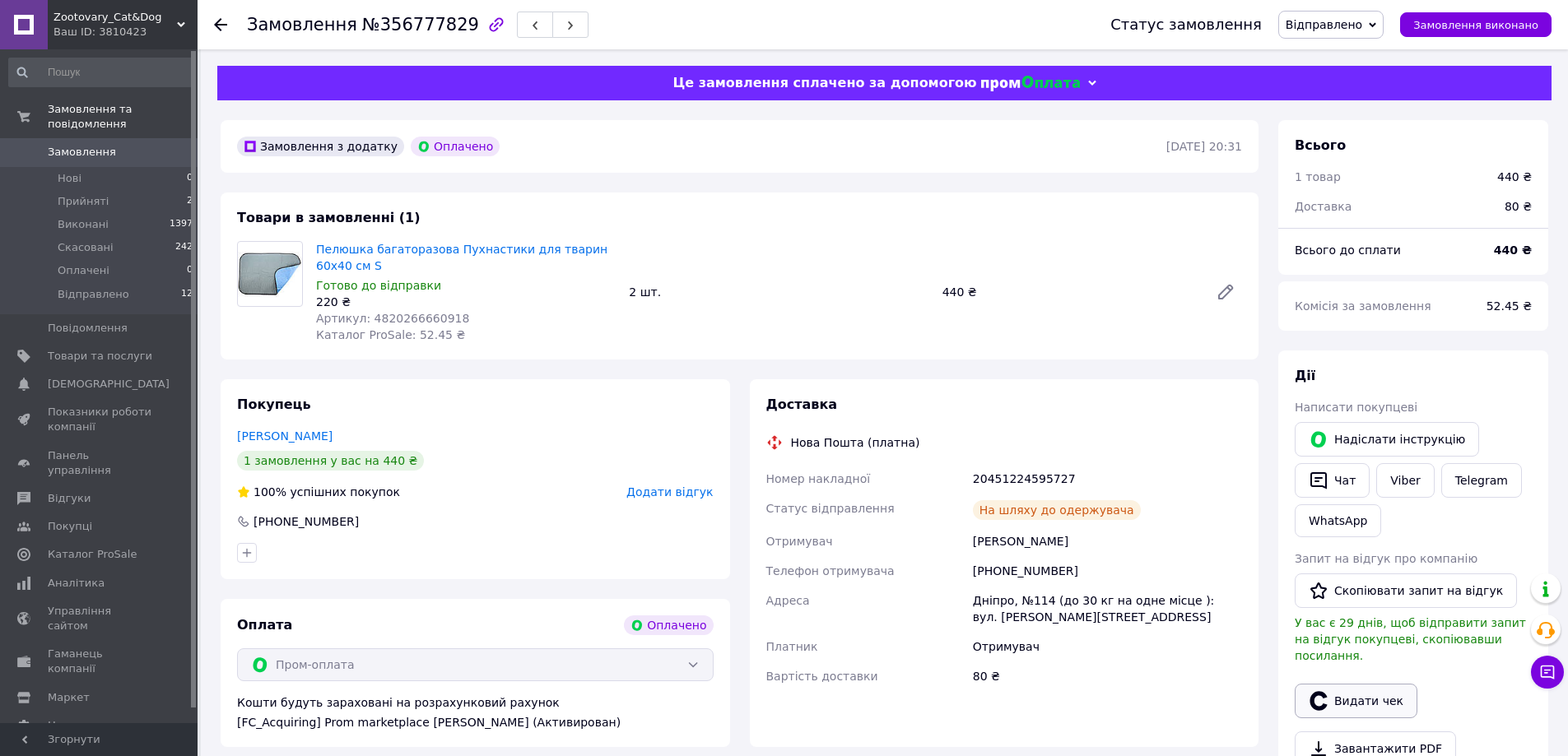
click at [1362, 688] on button "Видати чек" at bounding box center [1356, 701] width 122 height 35
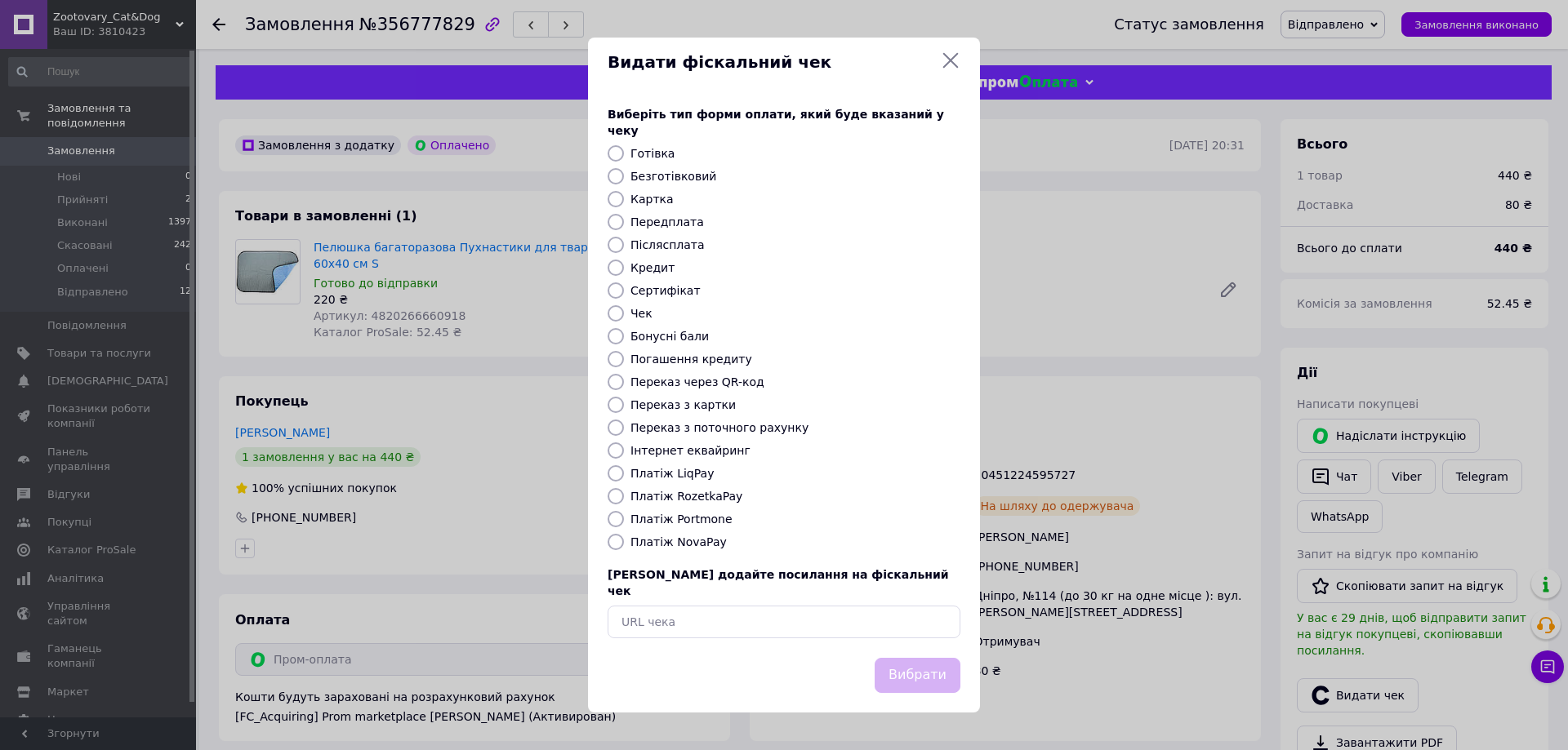
click at [697, 499] on label "Платіж RozetkaPay" at bounding box center [686, 496] width 112 height 13
click at [624, 499] on input "Платіж RozetkaPay" at bounding box center [615, 496] width 16 height 16
radio input "true"
click at [936, 663] on button "Вибрати" at bounding box center [917, 676] width 86 height 36
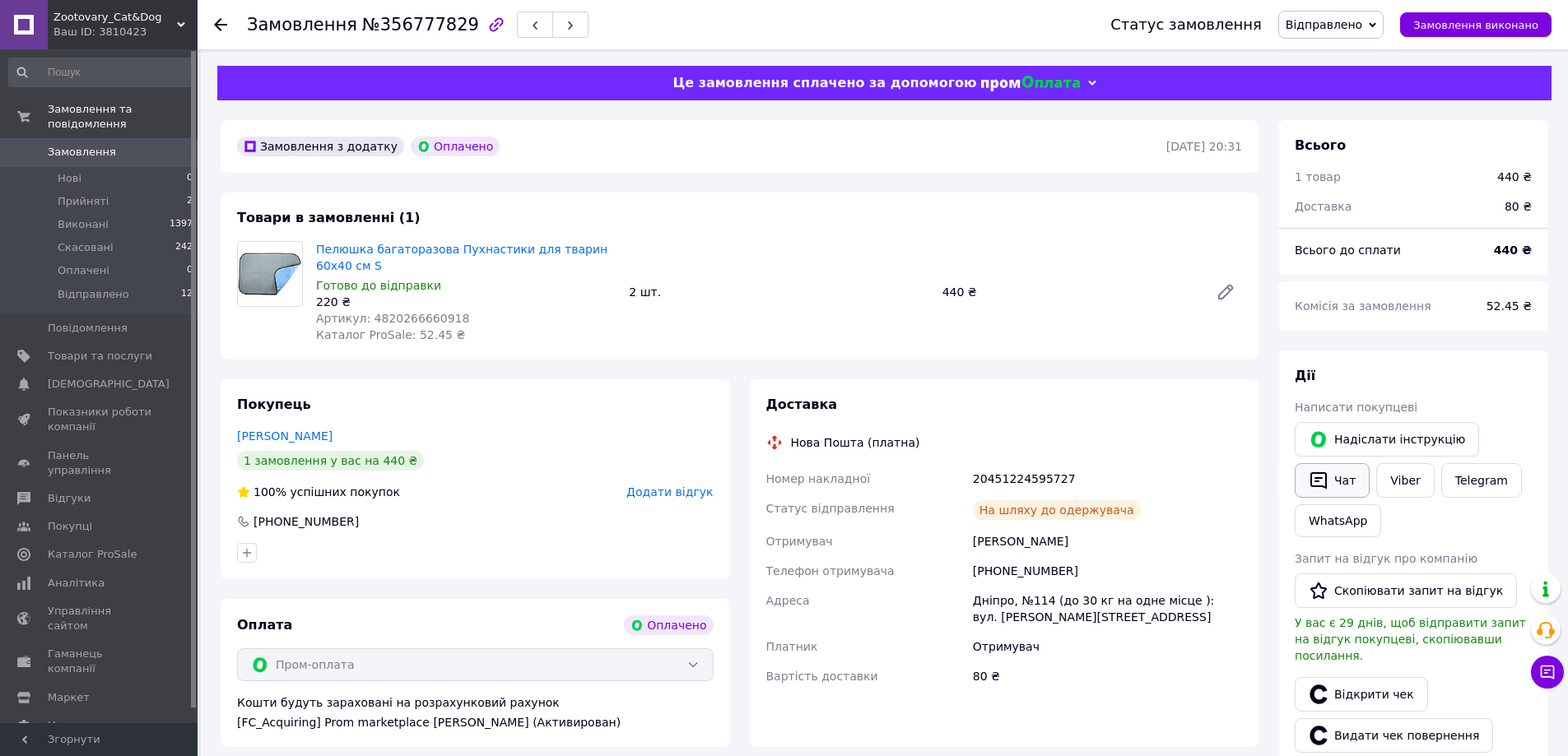
click at [1334, 485] on button "Чат" at bounding box center [1332, 481] width 75 height 35
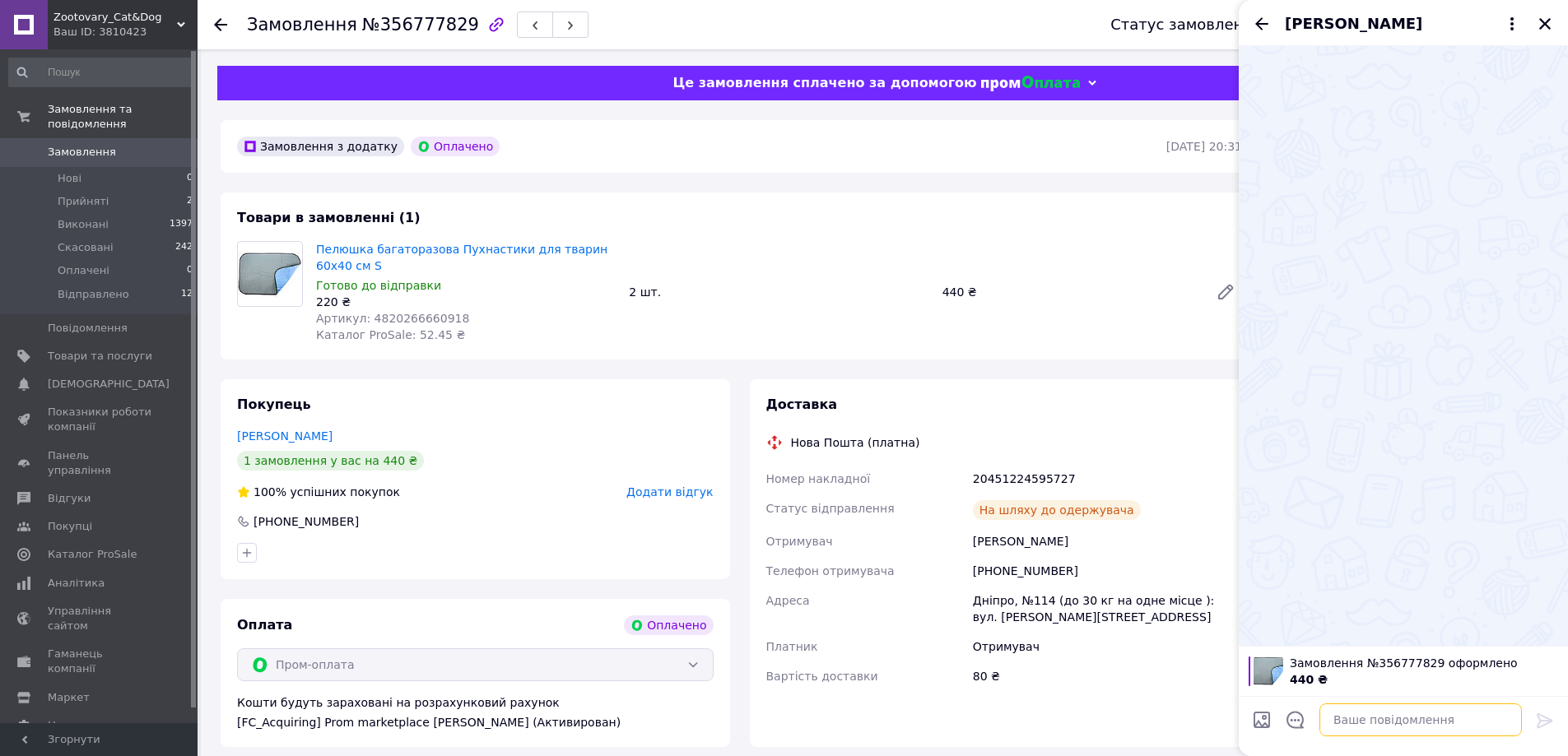
click at [1382, 719] on textarea at bounding box center [1420, 720] width 203 height 33
paste textarea "https://check.checkbox.ua/6518af82-dfba-4682-bbe8-e85a7eae4ce4"
type textarea "https://check.checkbox.ua/6518af82-dfba-4682-bbe8-e85a7eae4ce4"
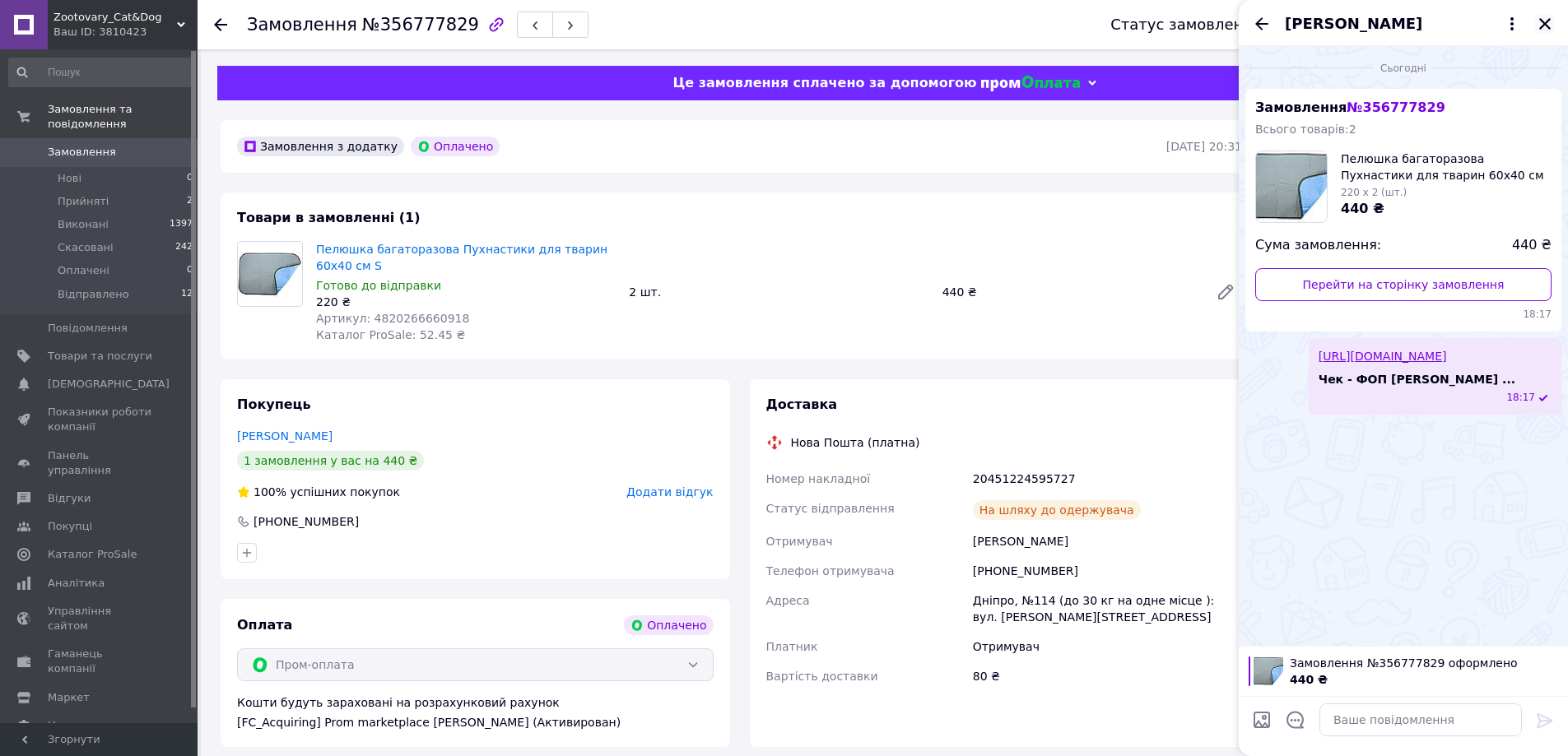
click at [1547, 20] on icon "Закрити" at bounding box center [1544, 24] width 15 height 15
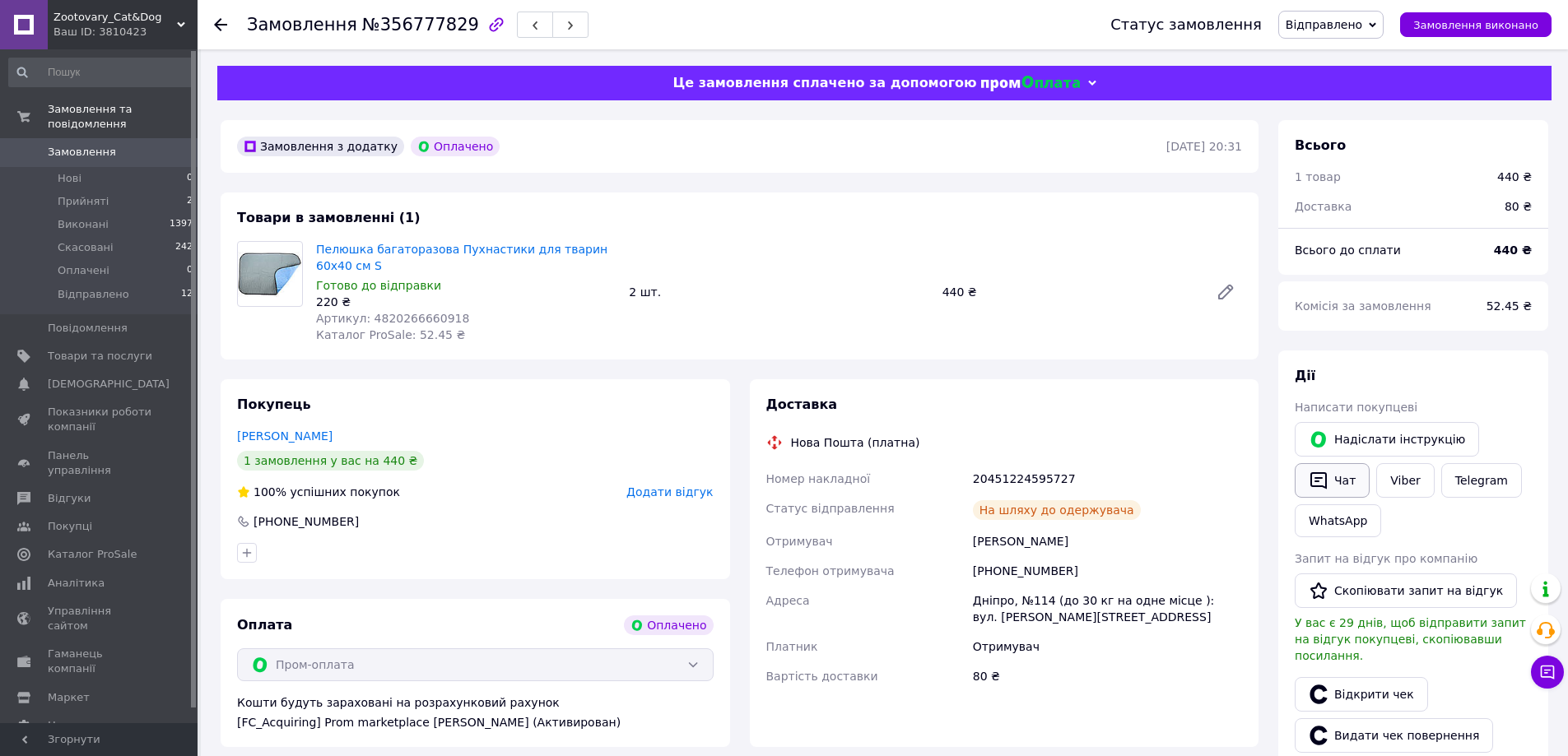
click at [1331, 490] on button "Чат" at bounding box center [1332, 481] width 75 height 35
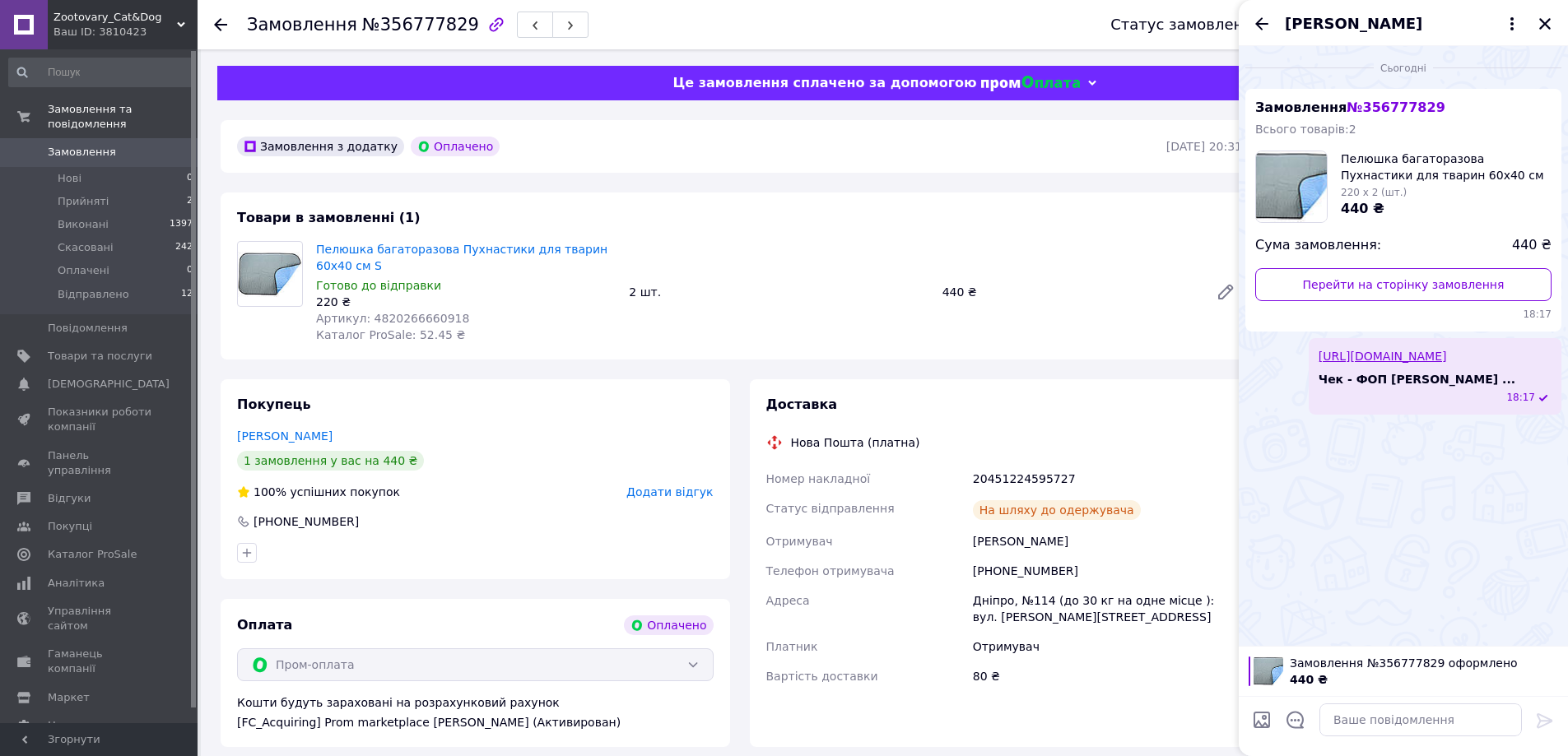
click at [1562, 19] on div "[PERSON_NAME]" at bounding box center [1403, 23] width 329 height 46
click at [1549, 26] on icon "Закрити" at bounding box center [1544, 24] width 15 height 15
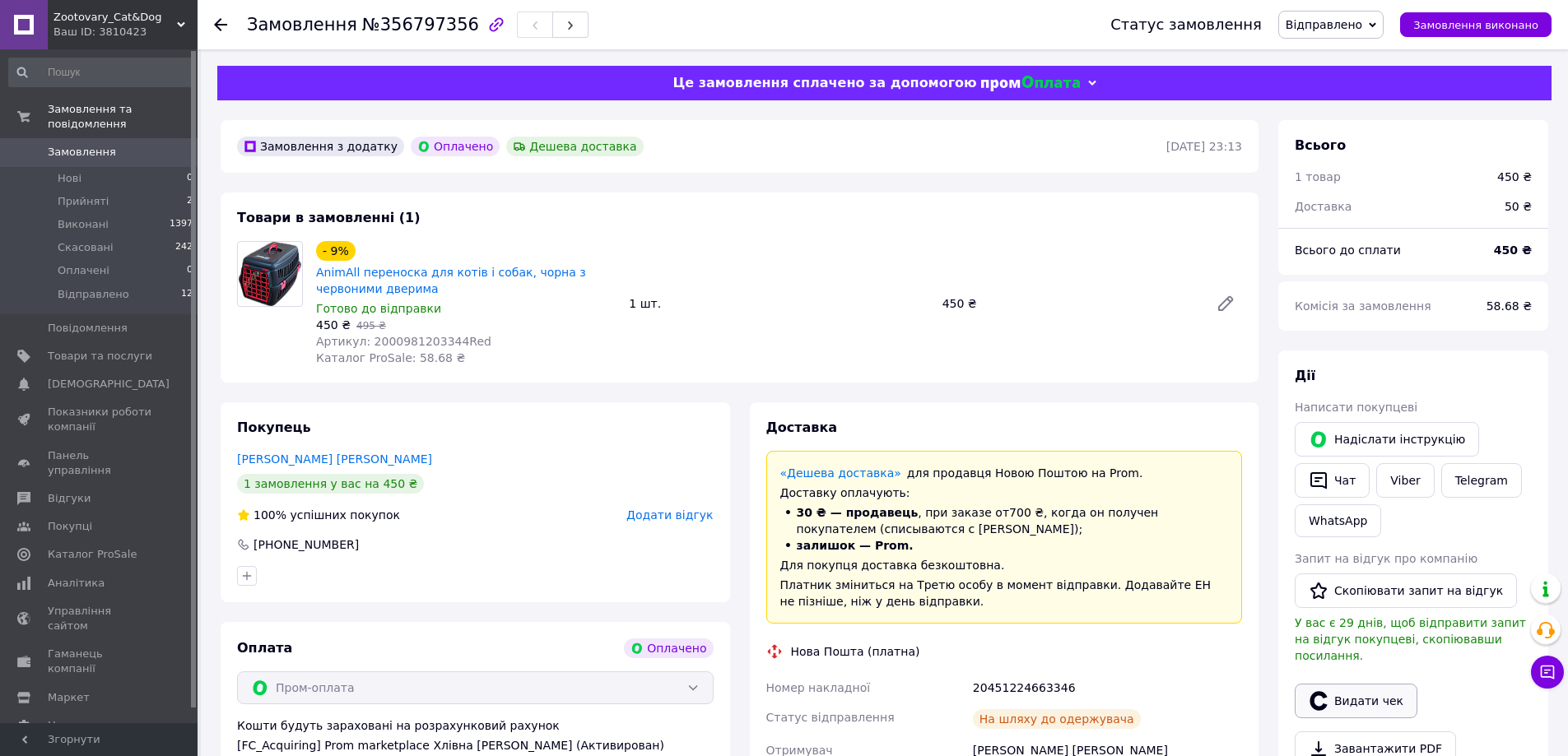
click at [1366, 686] on button "Видати чек" at bounding box center [1356, 701] width 122 height 35
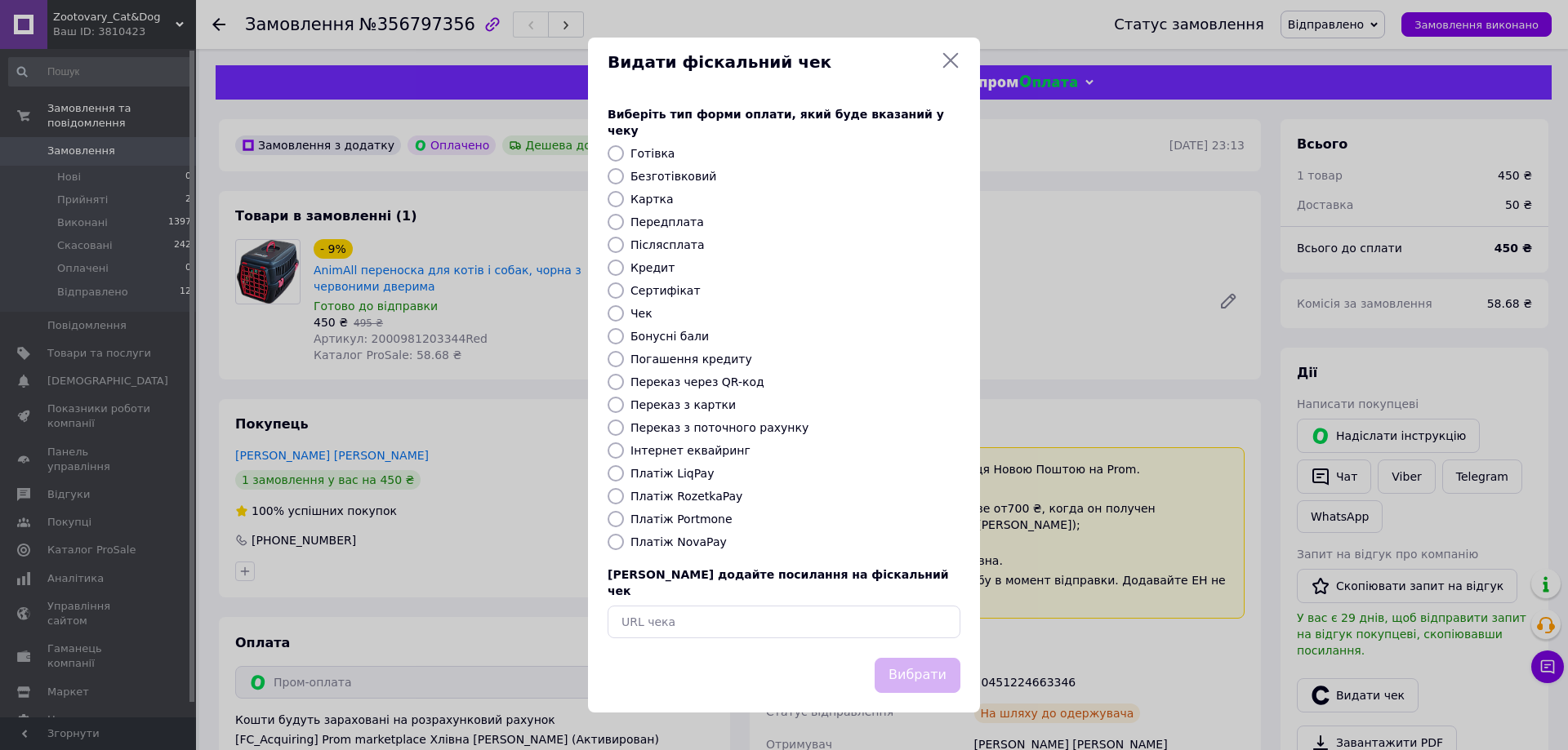
click at [701, 501] on label "Платіж RozetkaPay" at bounding box center [686, 496] width 112 height 13
click at [624, 501] on input "Платіж RozetkaPay" at bounding box center [615, 496] width 16 height 16
radio input "true"
click at [930, 662] on button "Вибрати" at bounding box center [917, 676] width 86 height 36
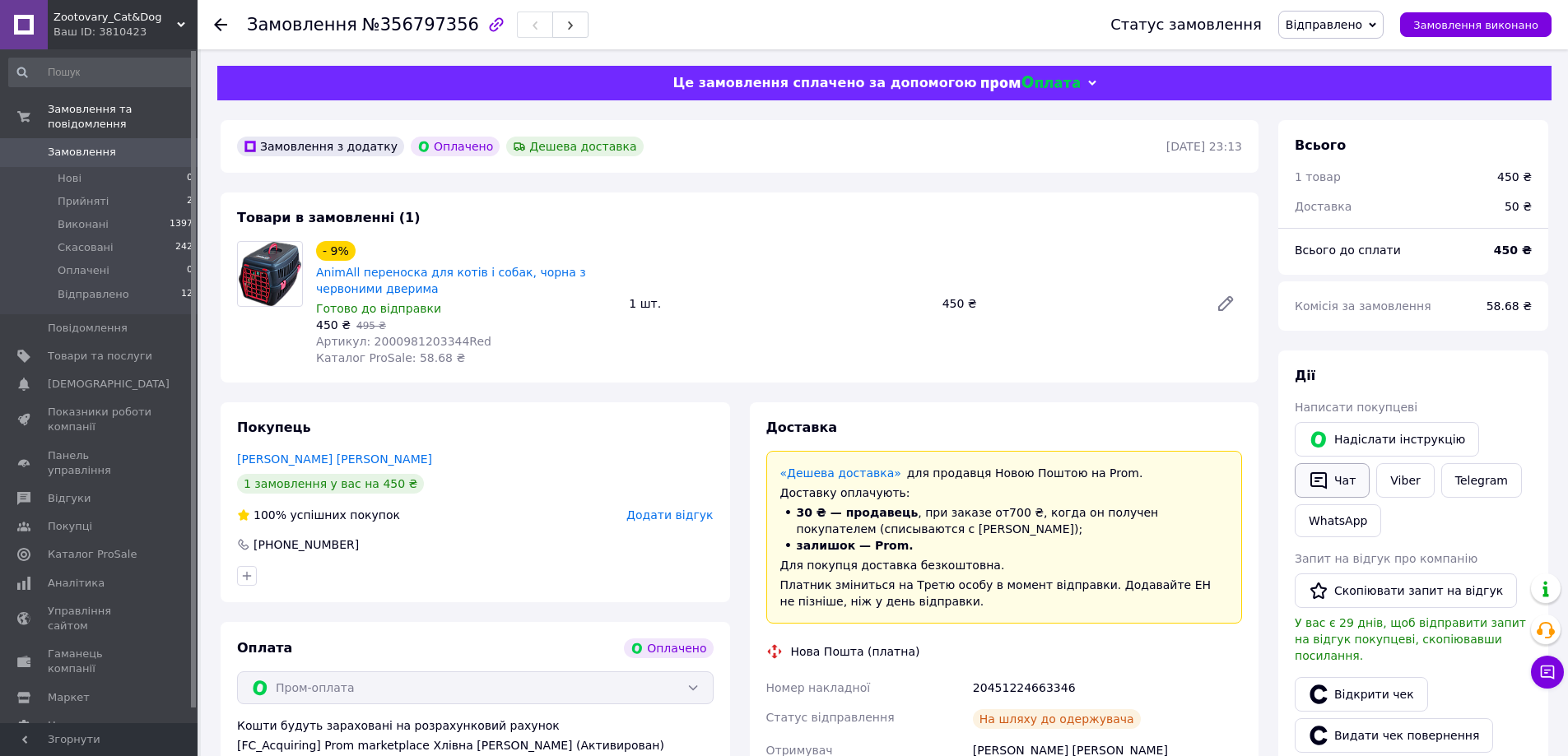
click at [1342, 472] on button "Чат" at bounding box center [1332, 481] width 75 height 35
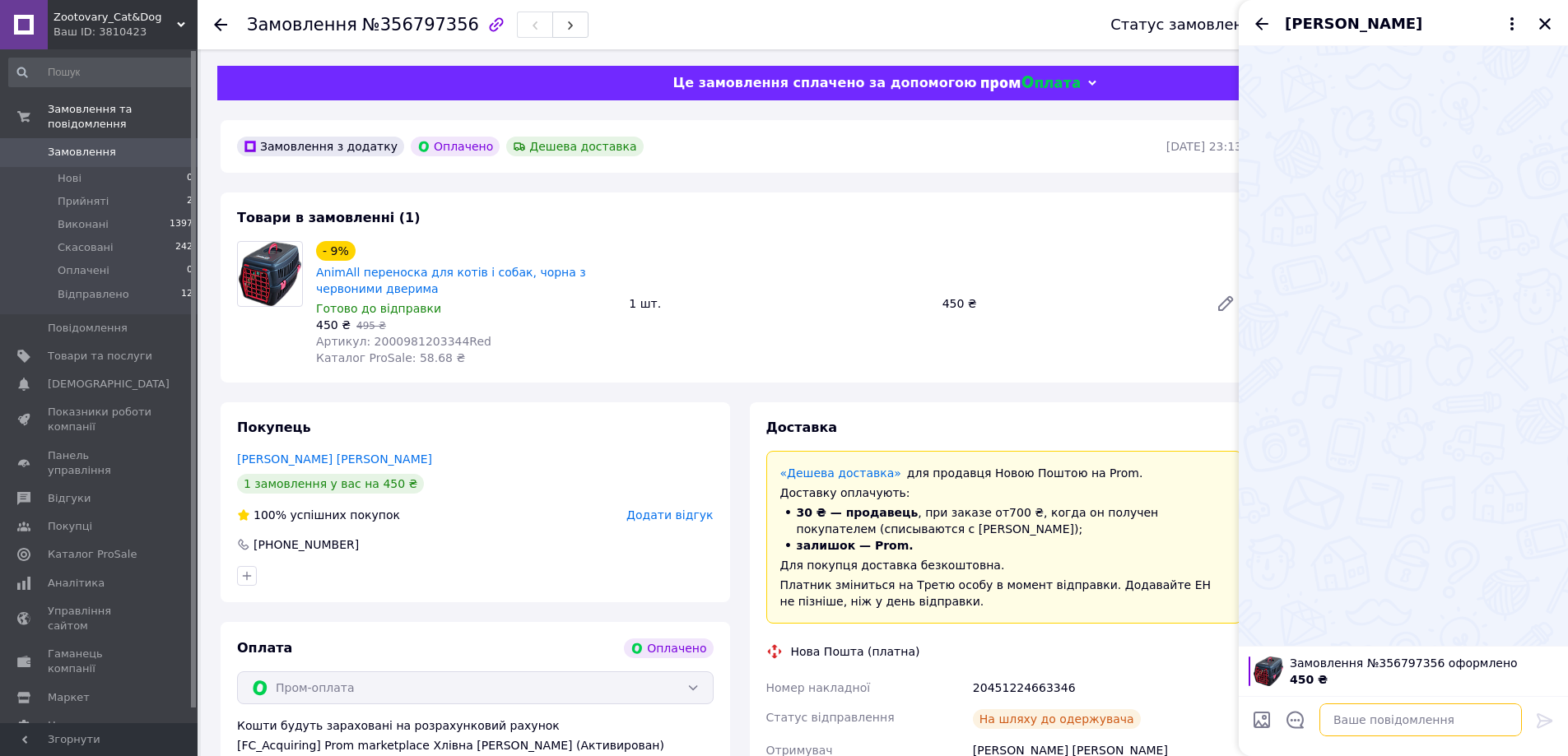
click at [1379, 718] on textarea at bounding box center [1420, 720] width 203 height 33
paste textarea "[URL][DOMAIN_NAME]"
type textarea "[URL][DOMAIN_NAME]"
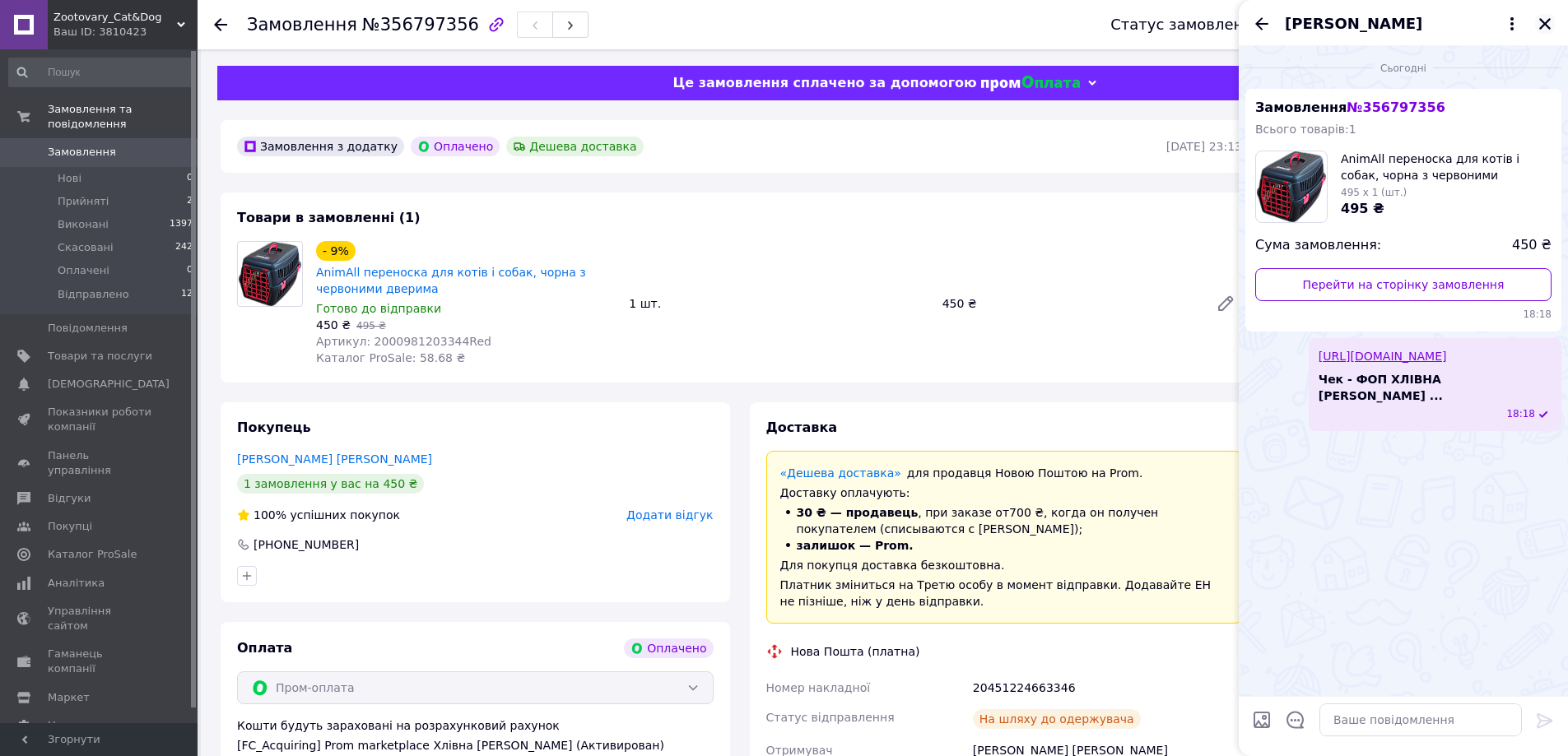
click at [1544, 17] on icon "Закрити" at bounding box center [1544, 24] width 15 height 15
